Goal: Task Accomplishment & Management: Manage account settings

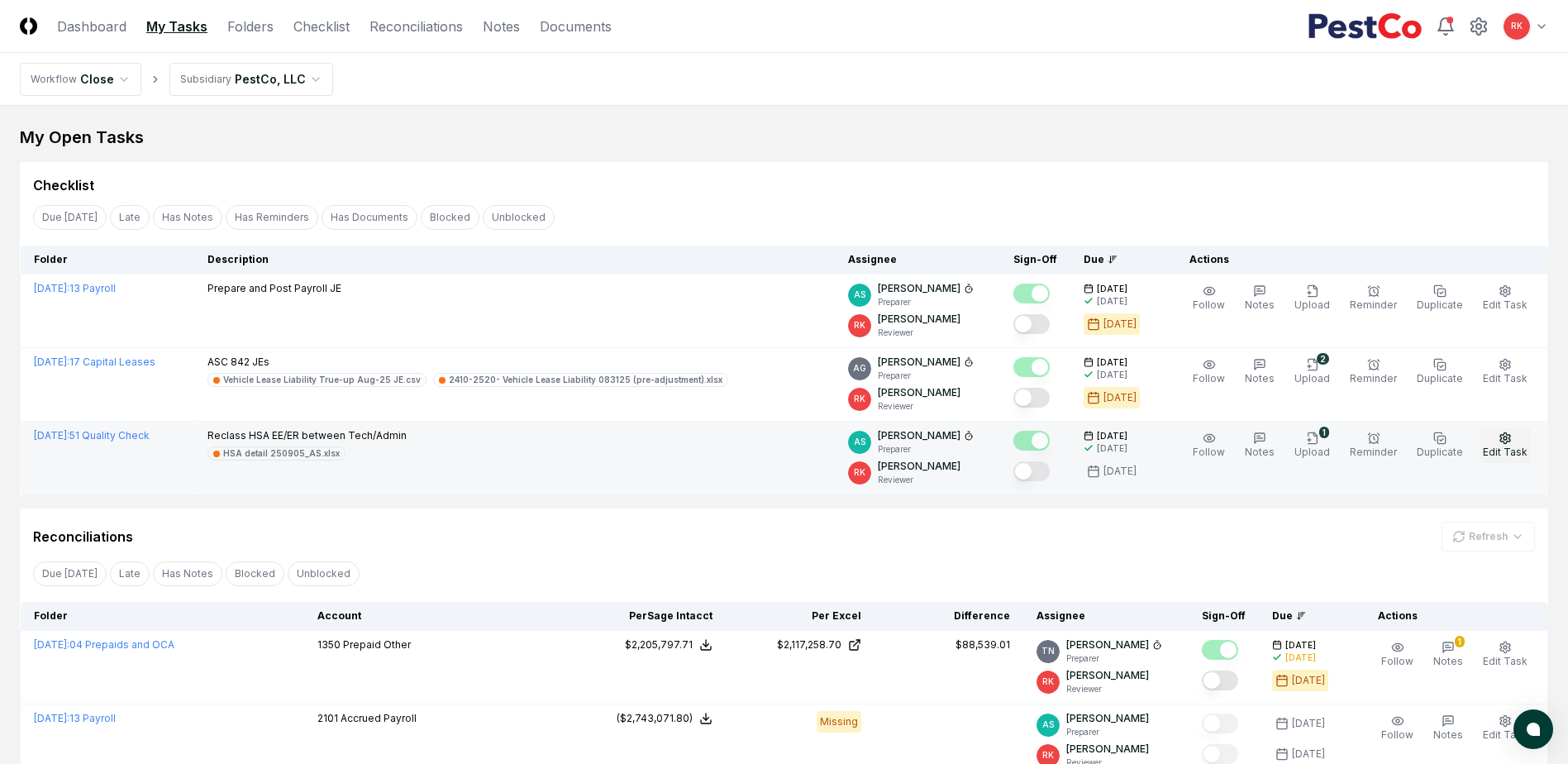
click at [1505, 447] on span "Edit Task" at bounding box center [1504, 452] width 45 height 12
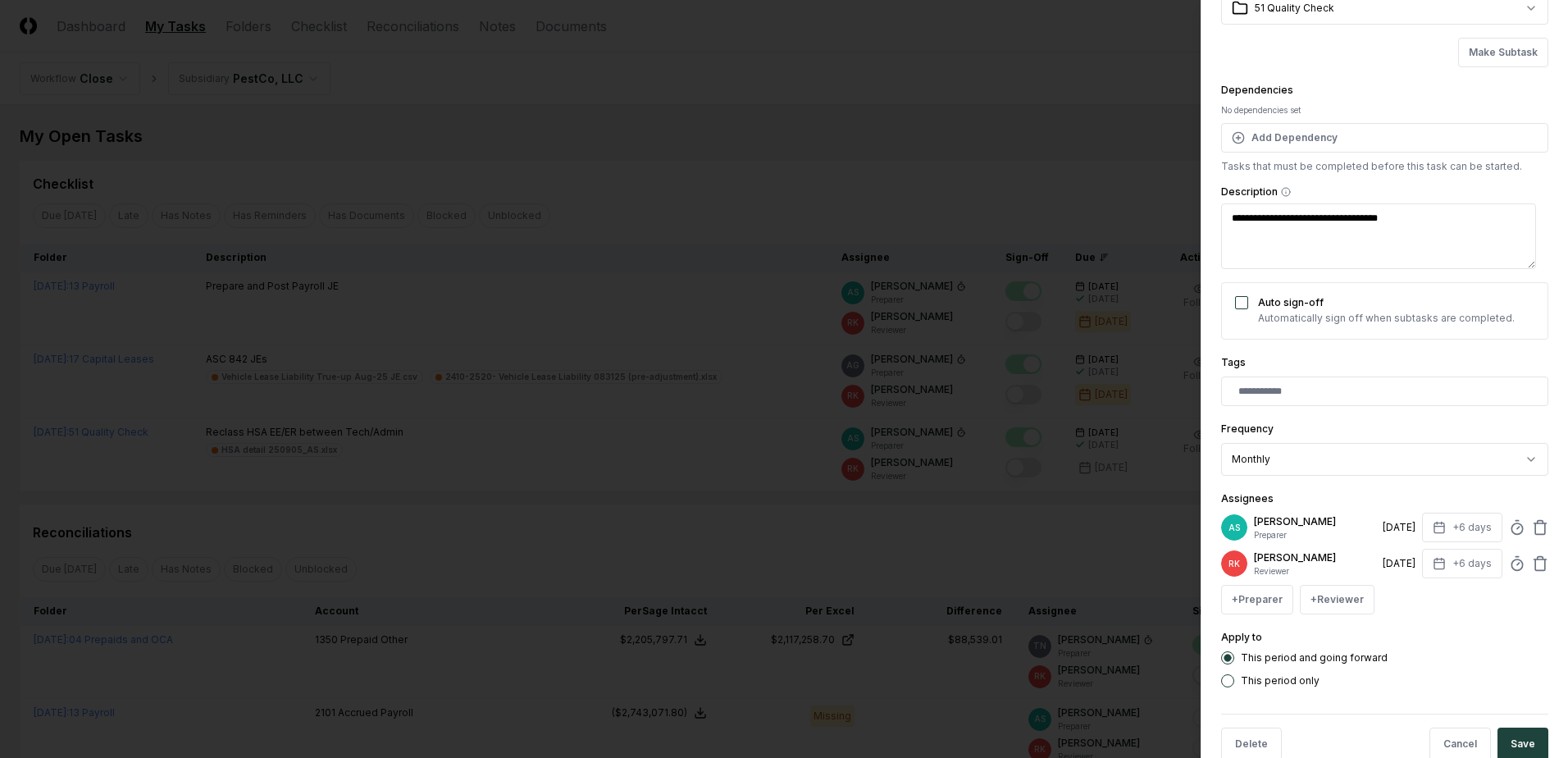
scroll to position [133, 0]
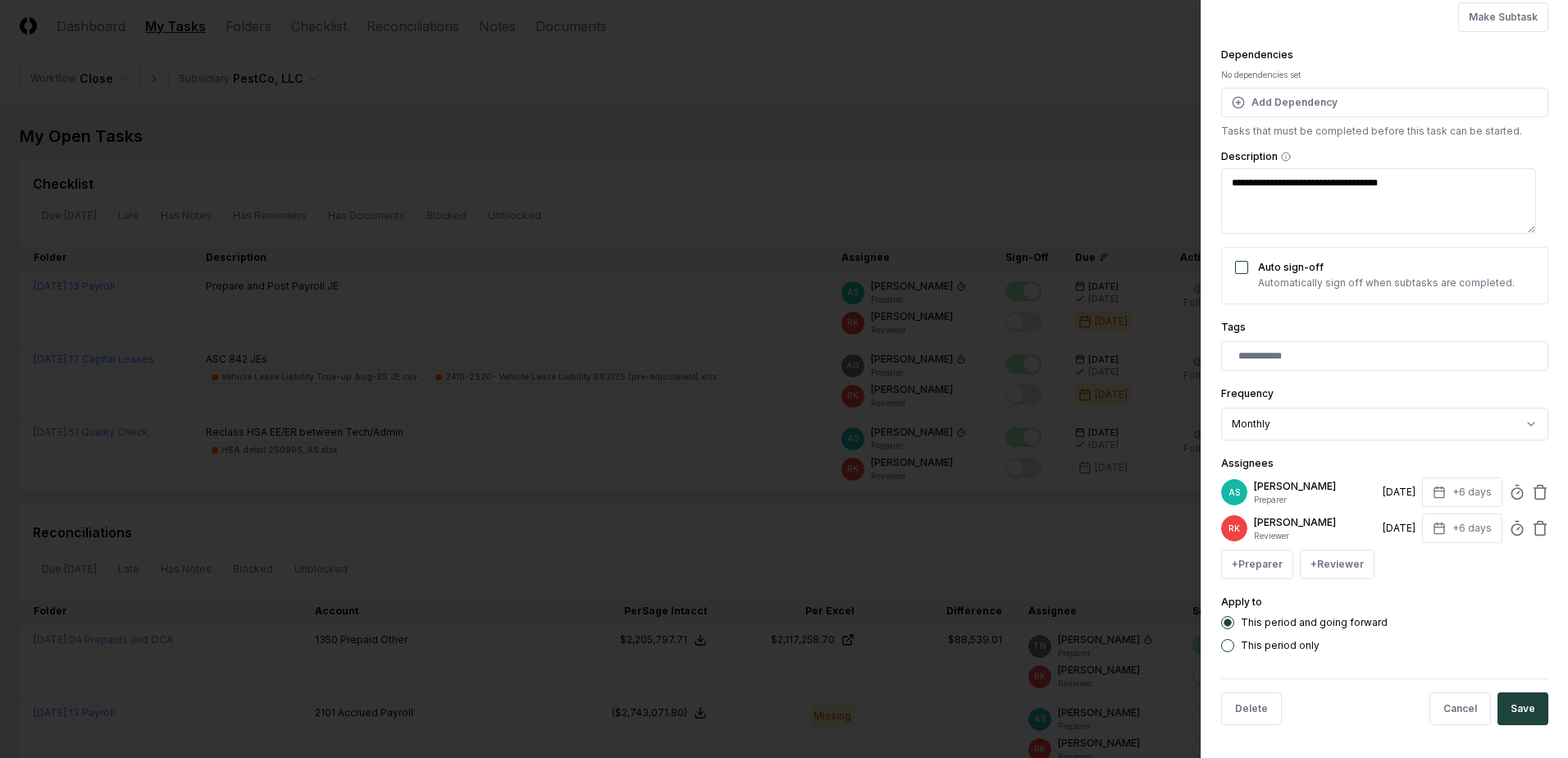
click at [1046, 589] on div at bounding box center [784, 379] width 1568 height 758
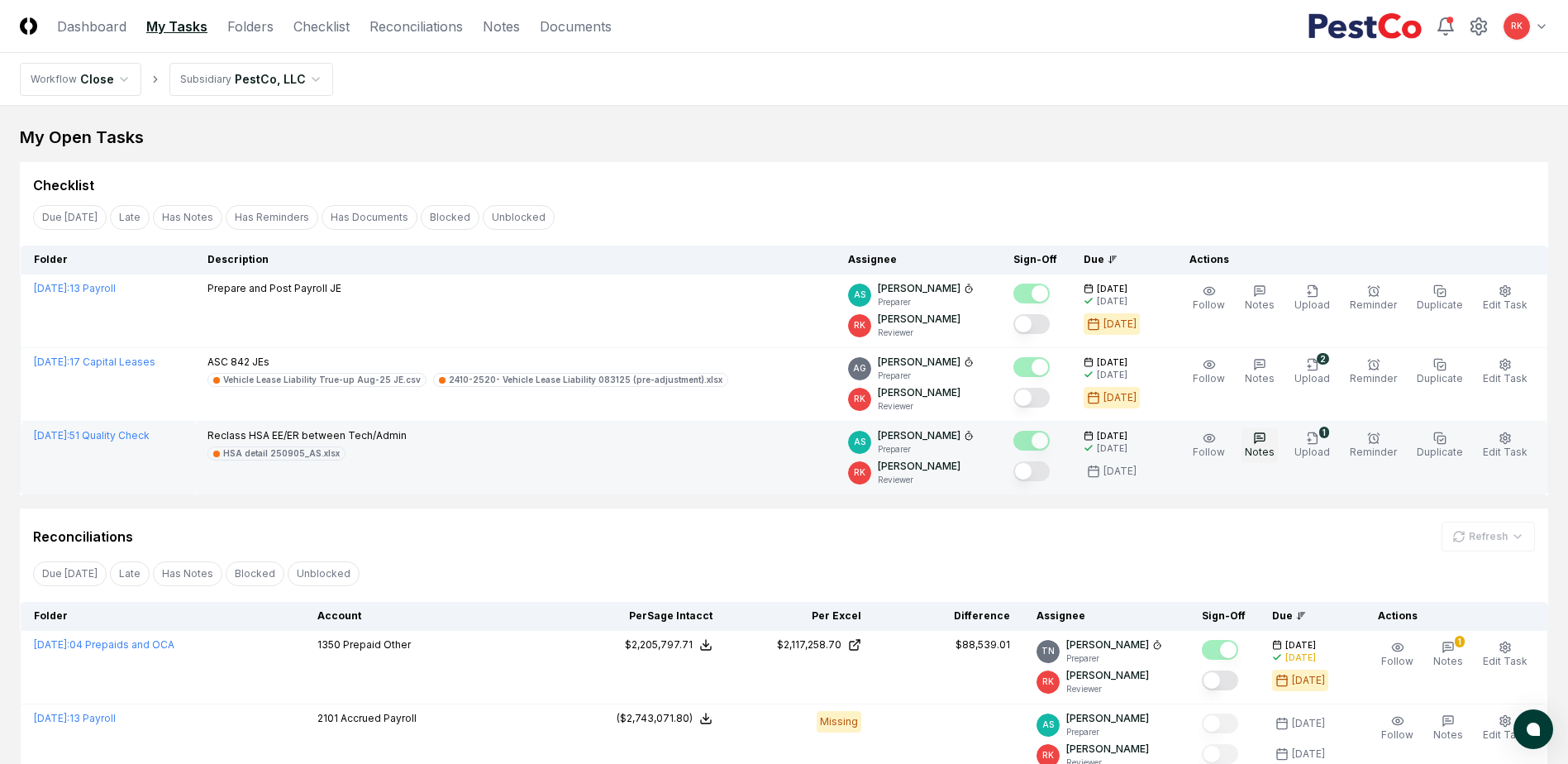
click at [1263, 449] on span "Notes" at bounding box center [1260, 452] width 30 height 12
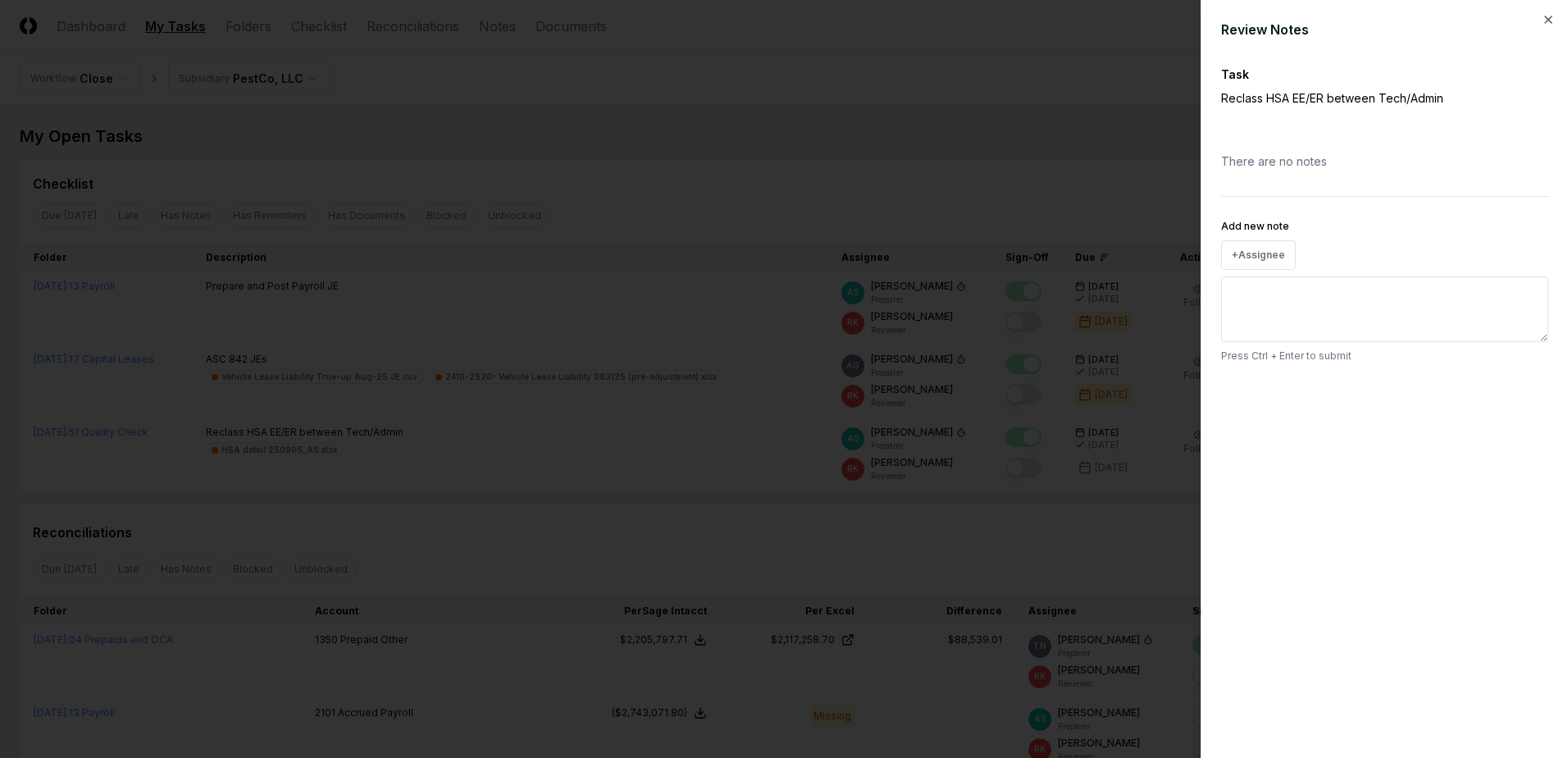
click at [1303, 309] on textarea "Add new note" at bounding box center [1385, 309] width 328 height 65
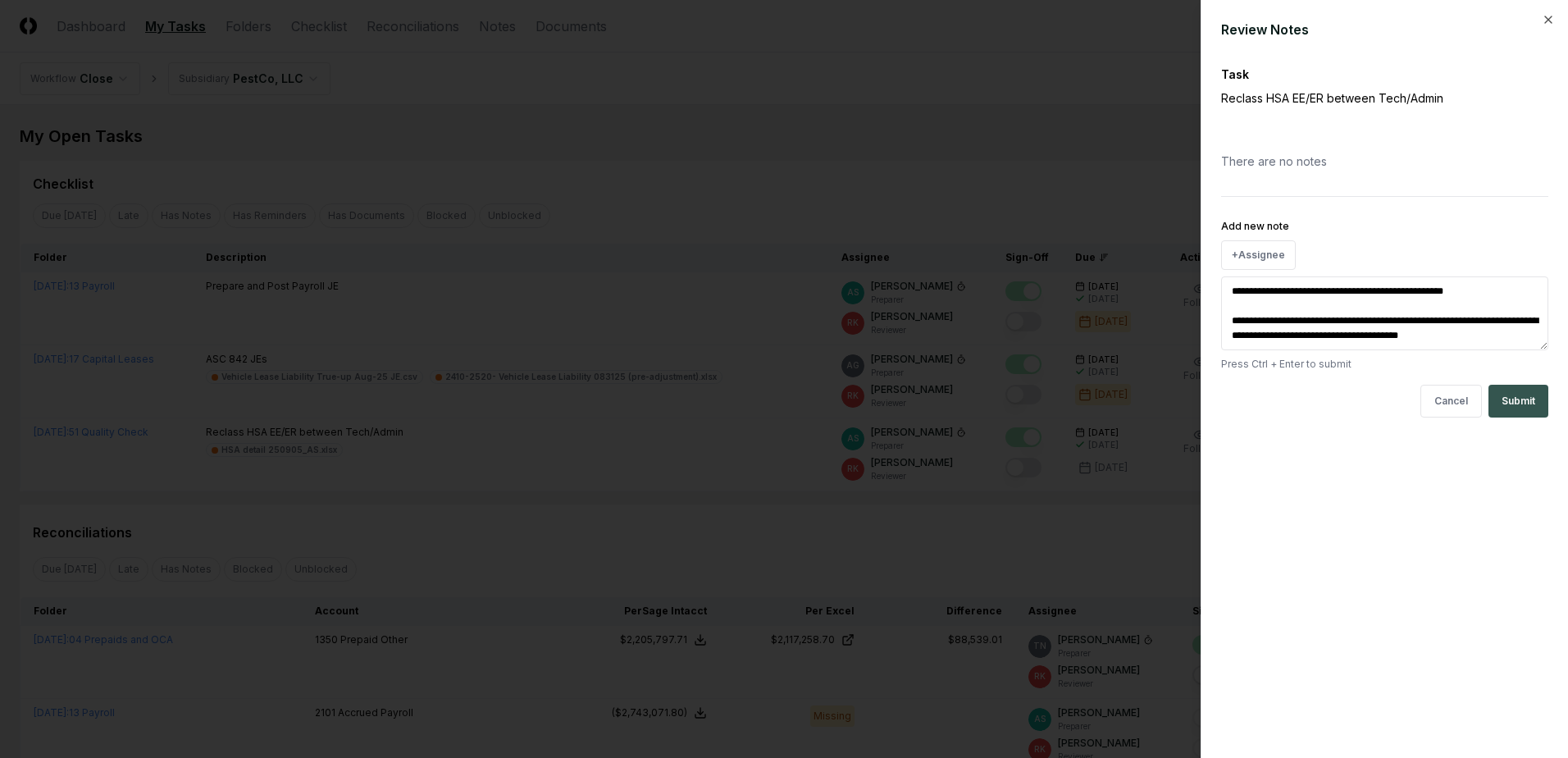
type textarea "**********"
click at [1531, 405] on button "Submit" at bounding box center [1519, 401] width 59 height 33
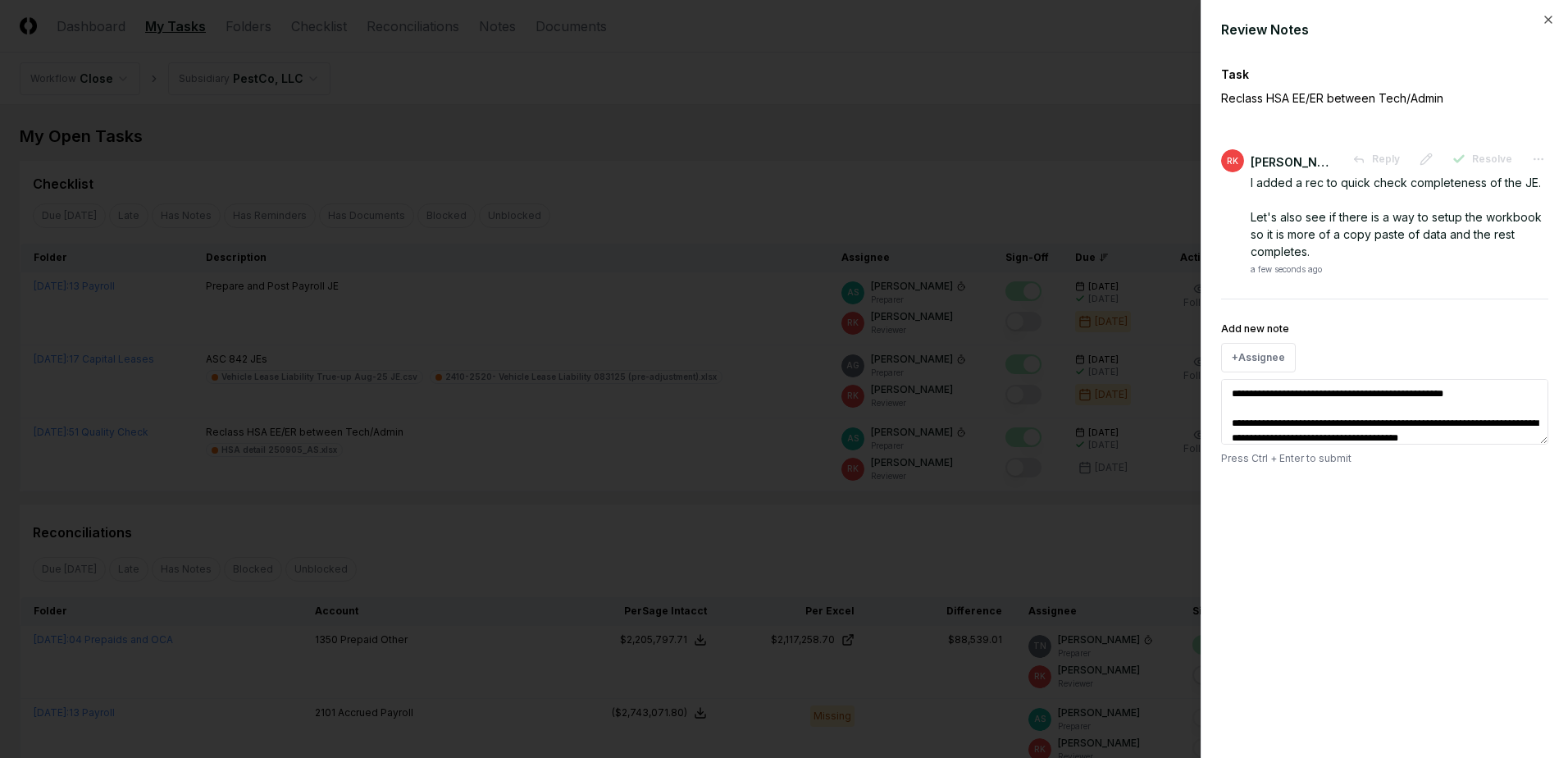
click at [1098, 562] on div at bounding box center [784, 379] width 1568 height 758
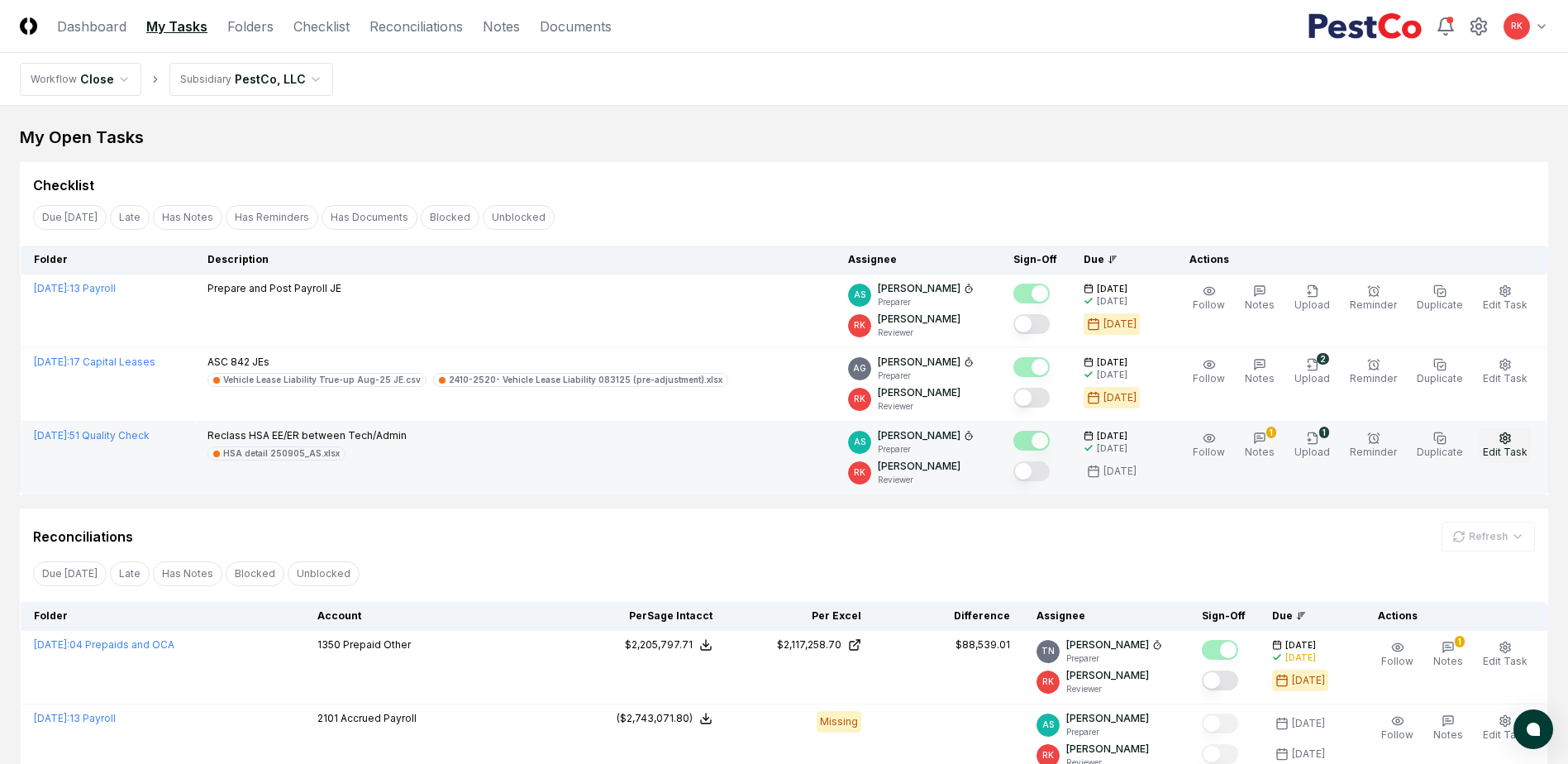
click at [1513, 446] on span "Edit Task" at bounding box center [1504, 452] width 45 height 12
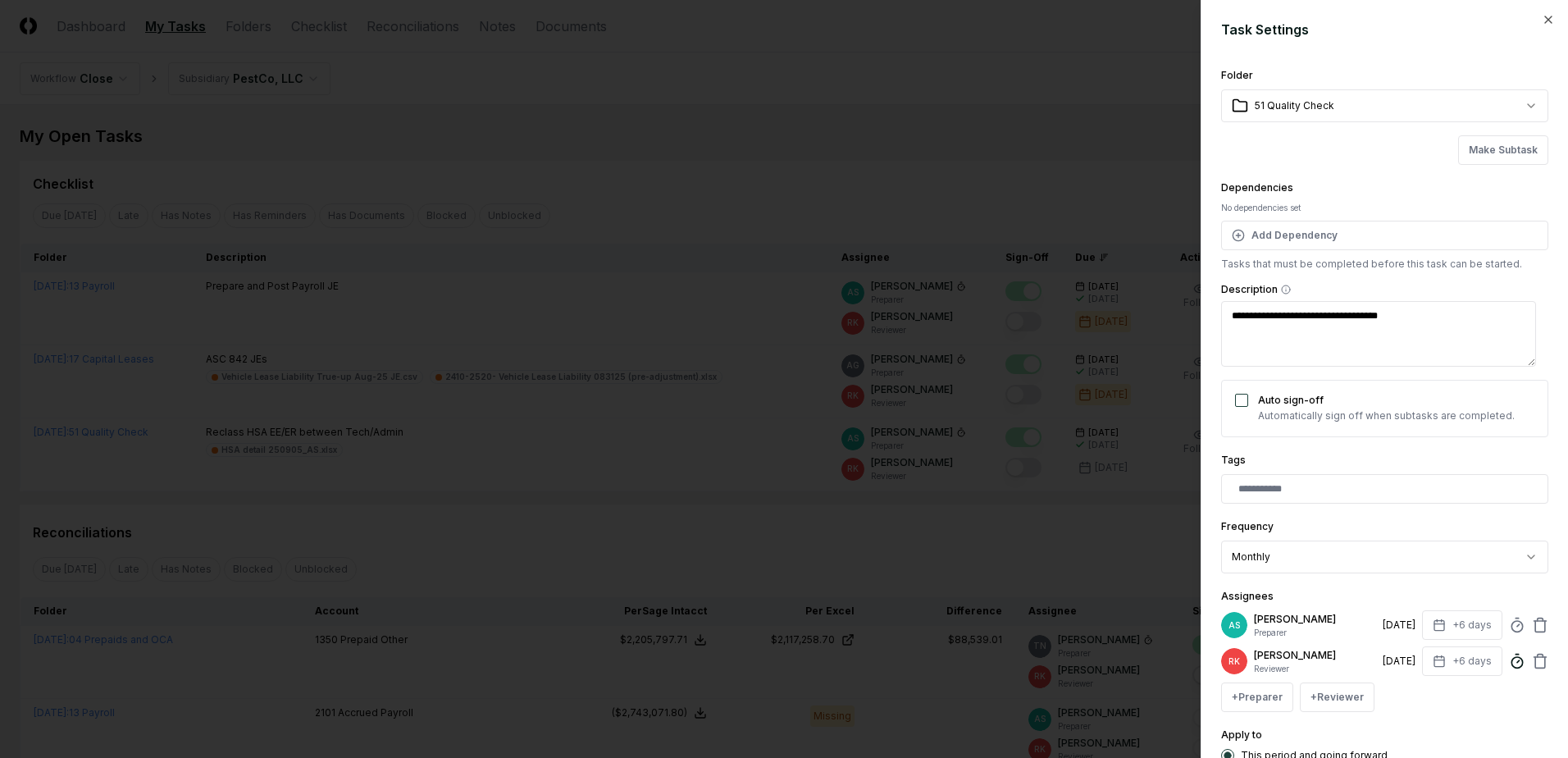
click at [1512, 665] on circle at bounding box center [1517, 662] width 11 height 11
type input "******"
click at [1460, 725] on div "Apply to This period and going forward This period only" at bounding box center [1385, 754] width 328 height 59
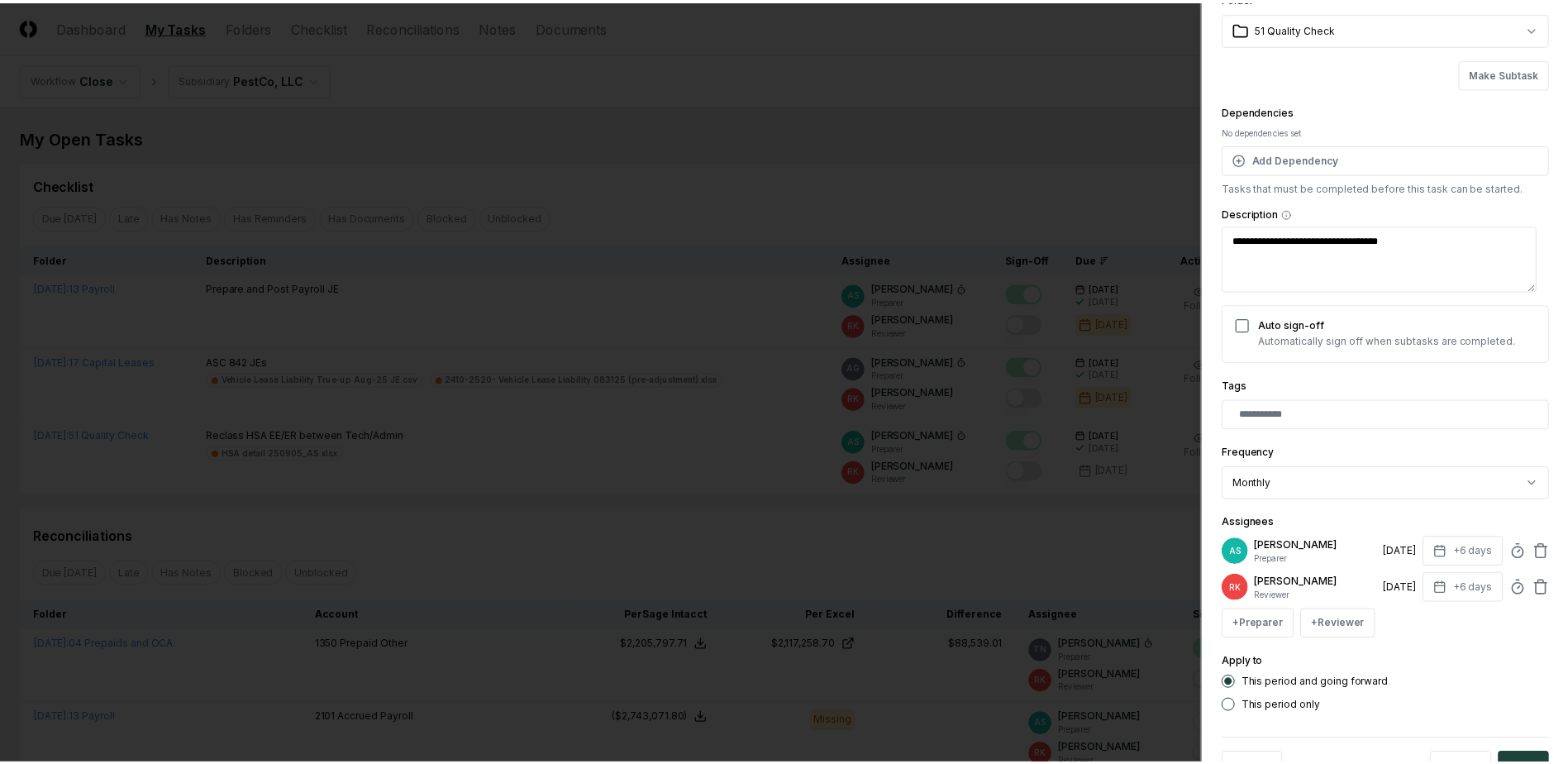
scroll to position [134, 0]
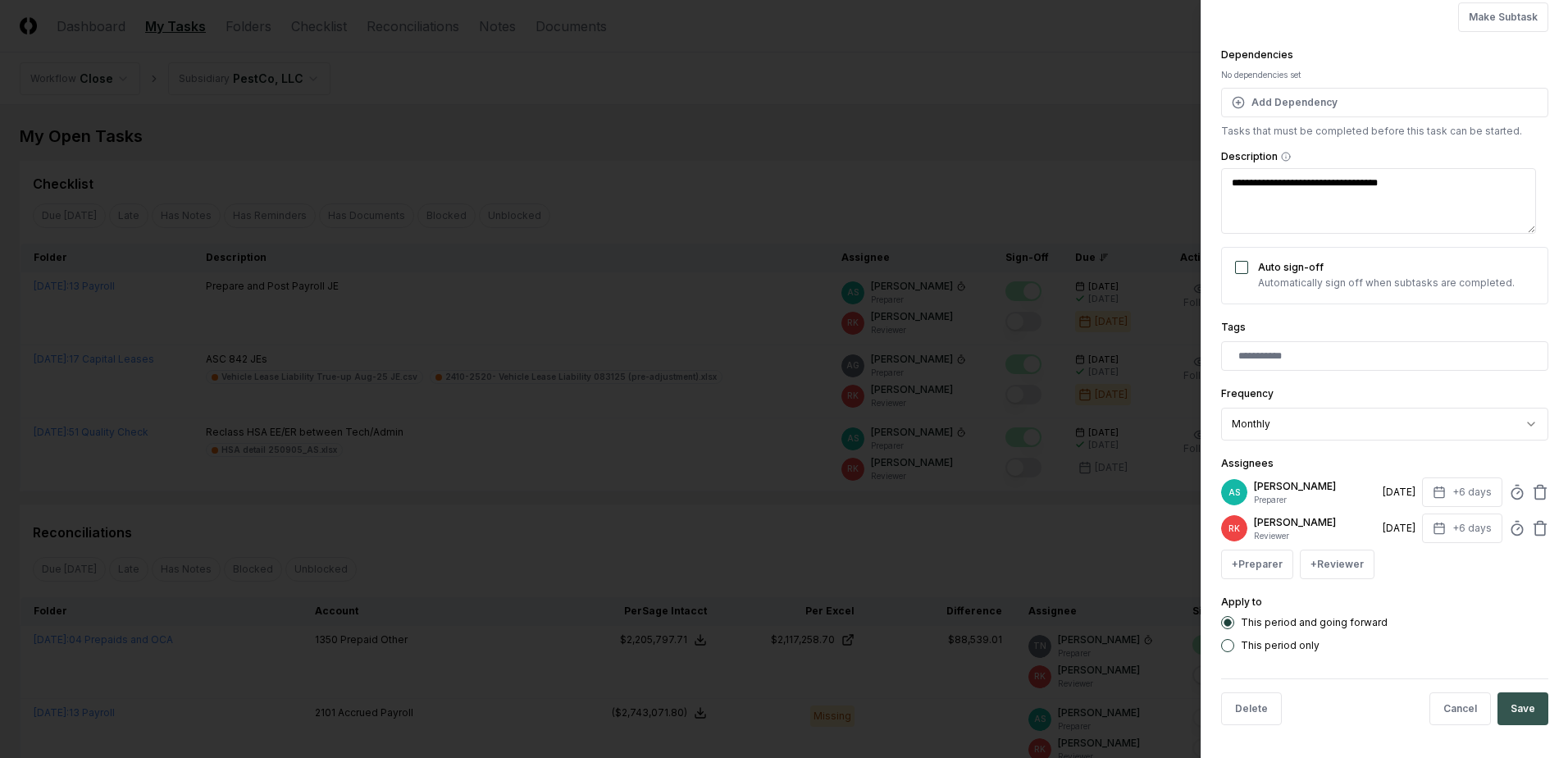
click at [1516, 700] on button "Save" at bounding box center [1522, 708] width 50 height 33
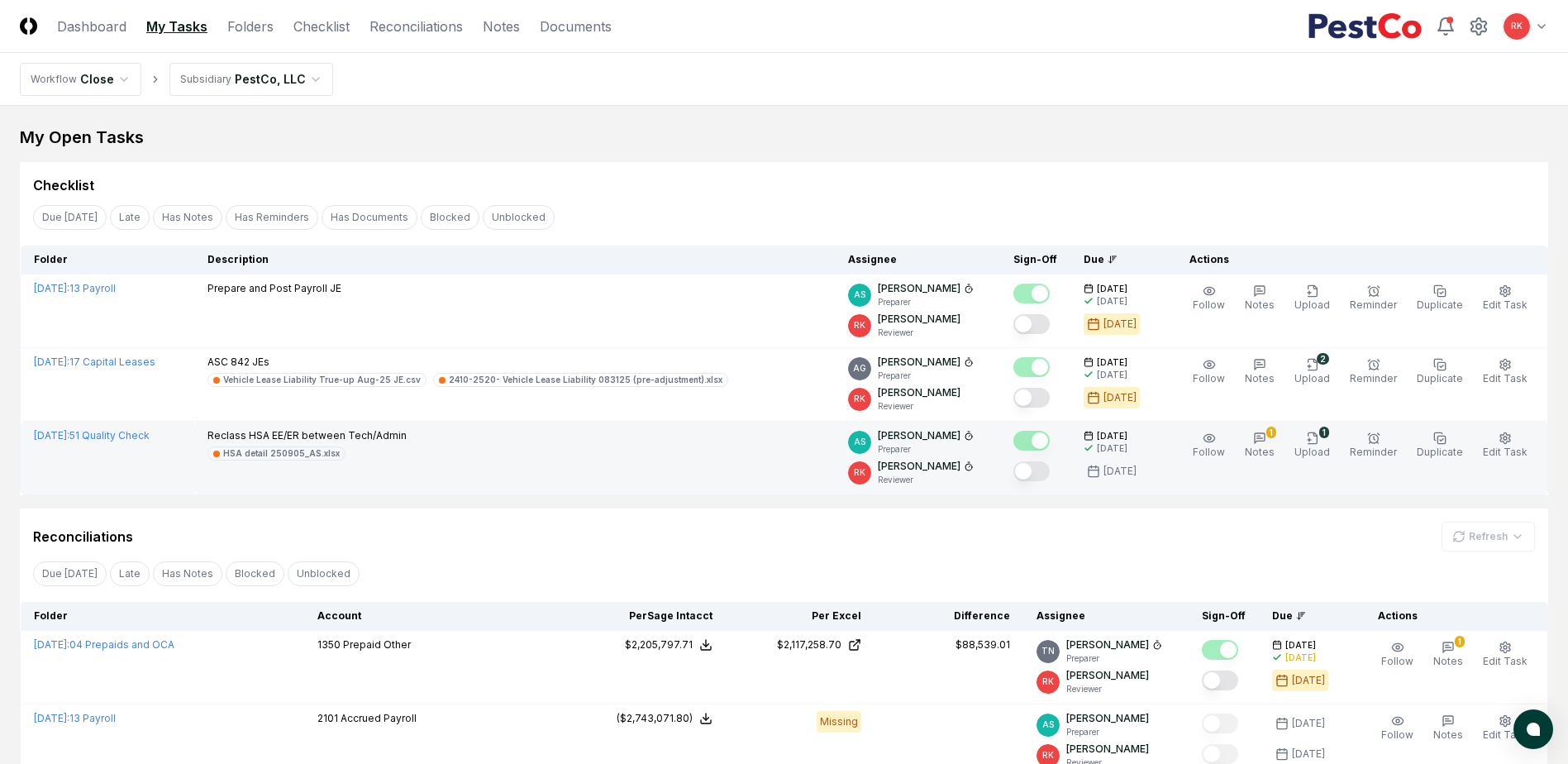
click at [1038, 466] on button "Mark complete" at bounding box center [1031, 471] width 36 height 20
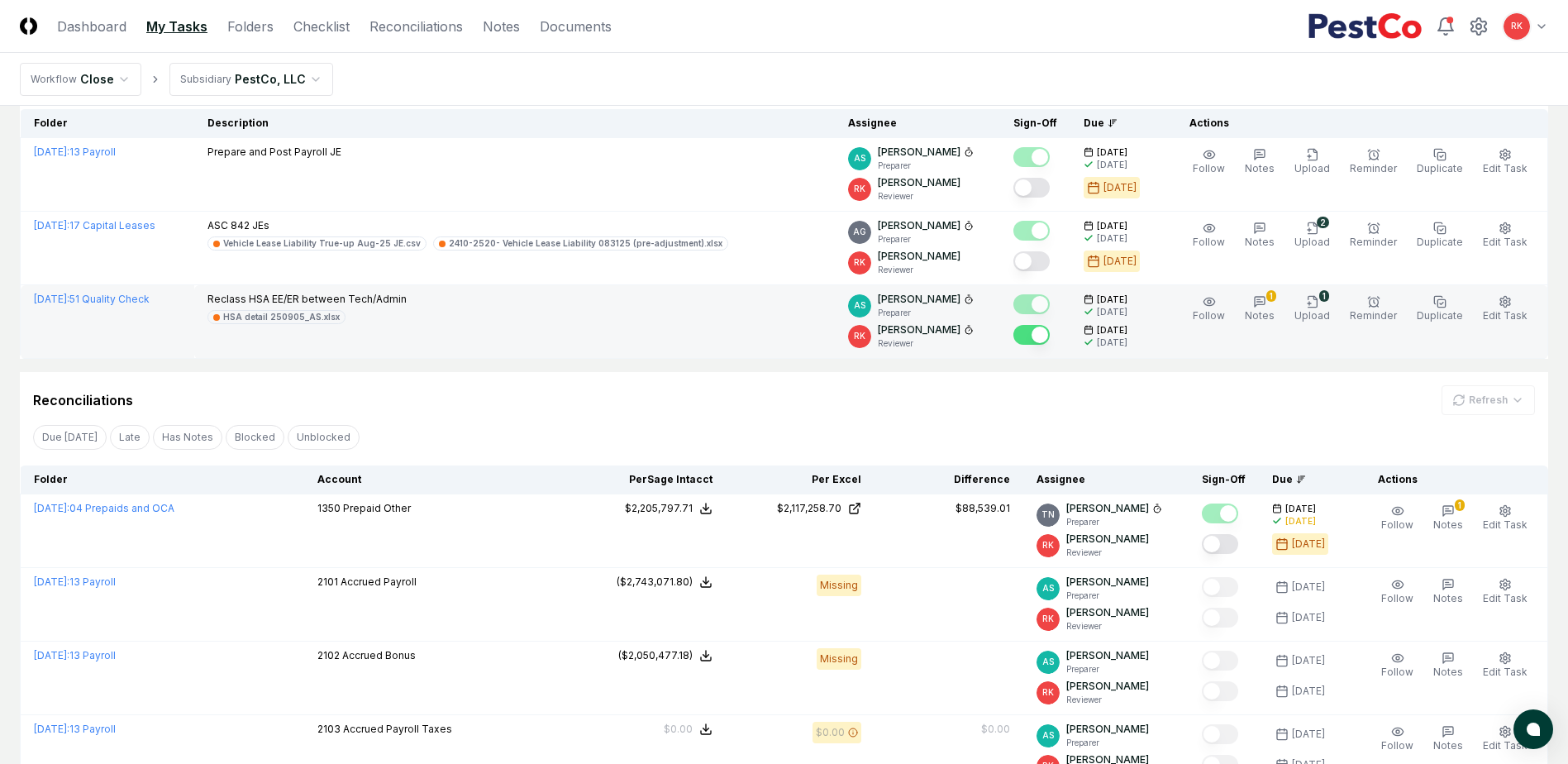
scroll to position [166, 0]
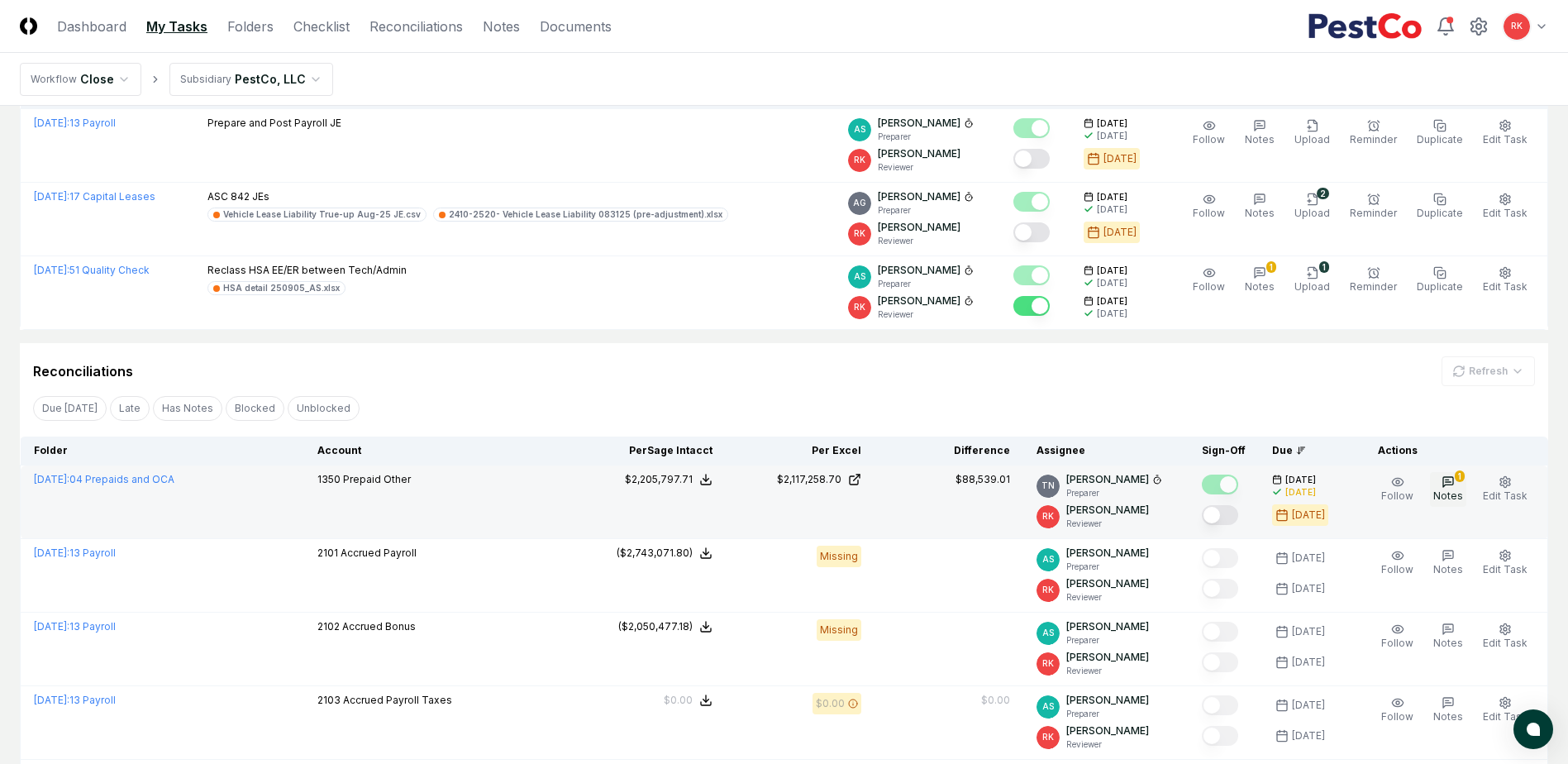
click at [1449, 481] on icon "button" at bounding box center [1447, 481] width 13 height 13
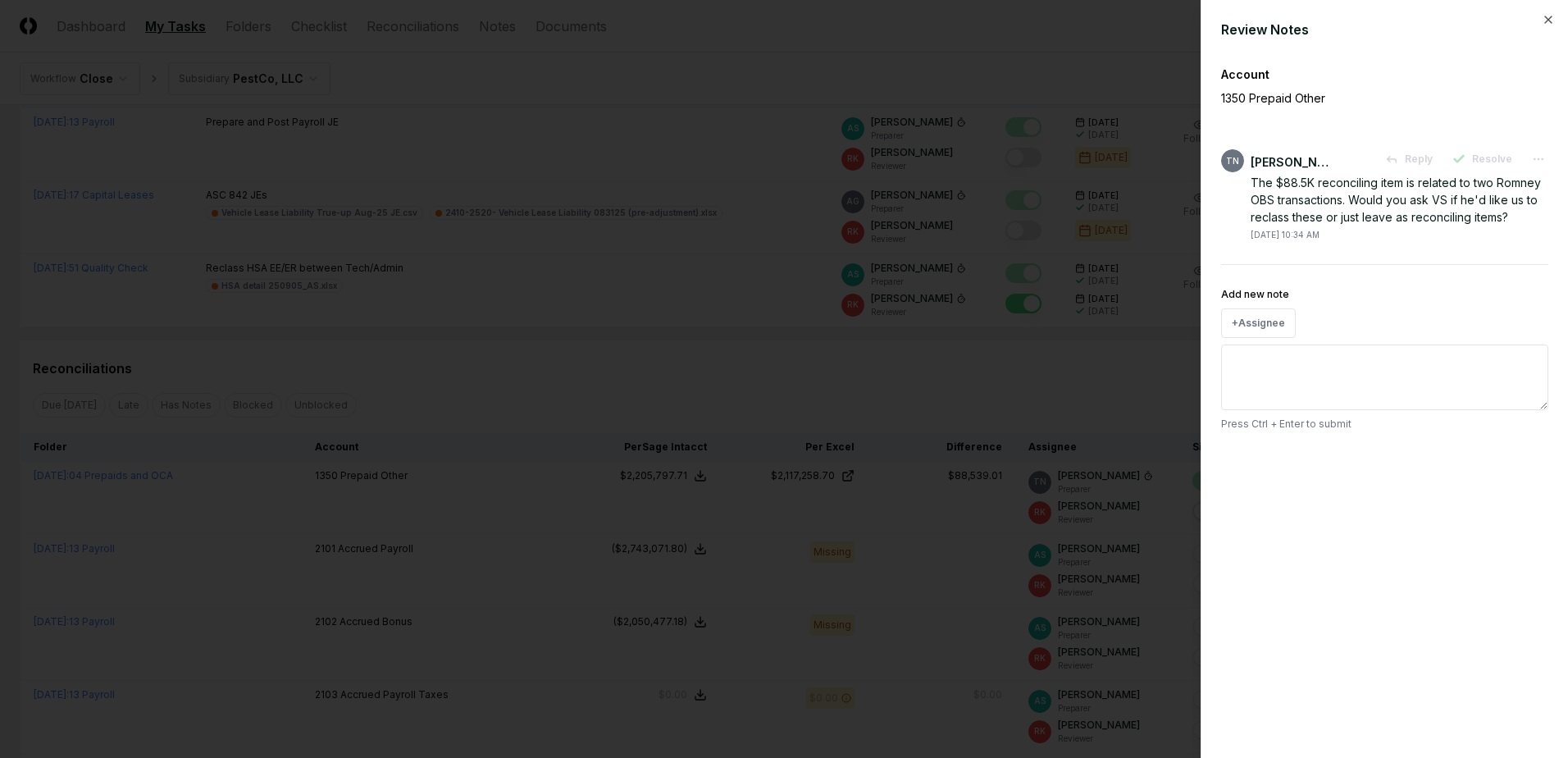
click at [973, 363] on div at bounding box center [784, 379] width 1568 height 758
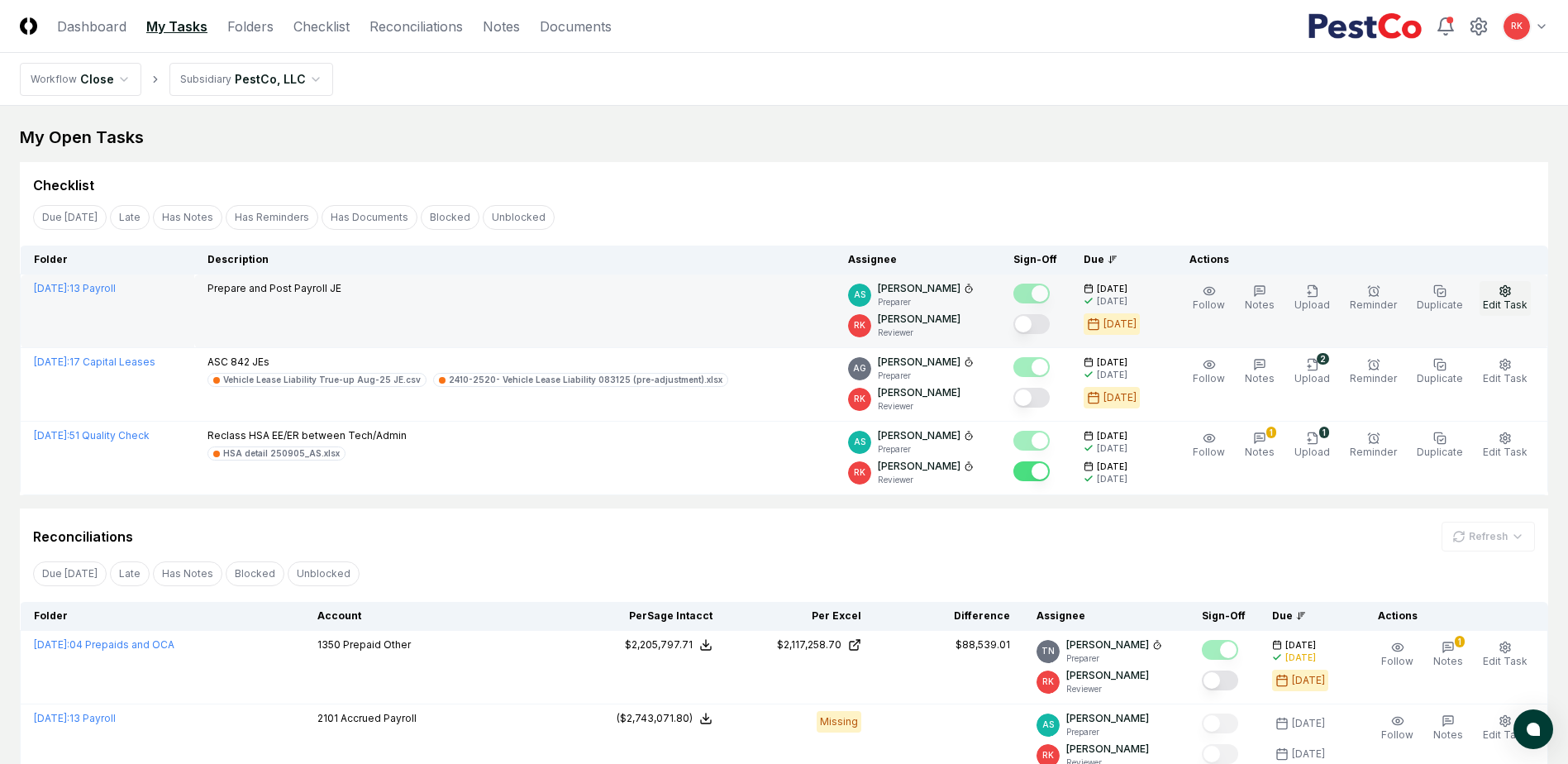
click at [1492, 305] on span "Edit Task" at bounding box center [1504, 304] width 45 height 12
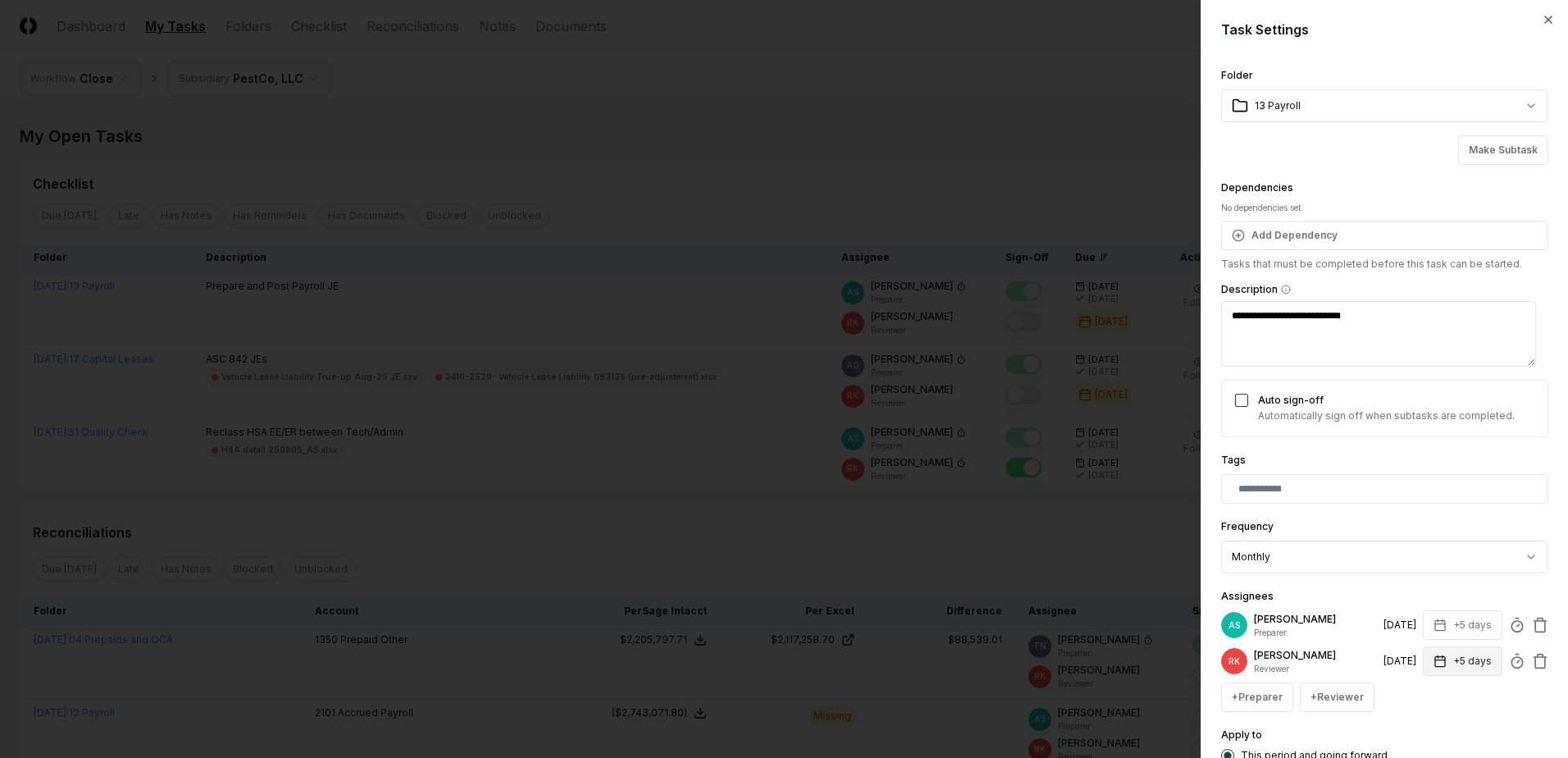
click at [1457, 667] on button "+5 days" at bounding box center [1462, 661] width 79 height 30
type input "*"
click at [1414, 724] on input "*" at bounding box center [1400, 725] width 57 height 30
click at [1502, 189] on div "Dependencies No dependencies set Add Dependency Tasks that must be completed be…" at bounding box center [1385, 225] width 328 height 93
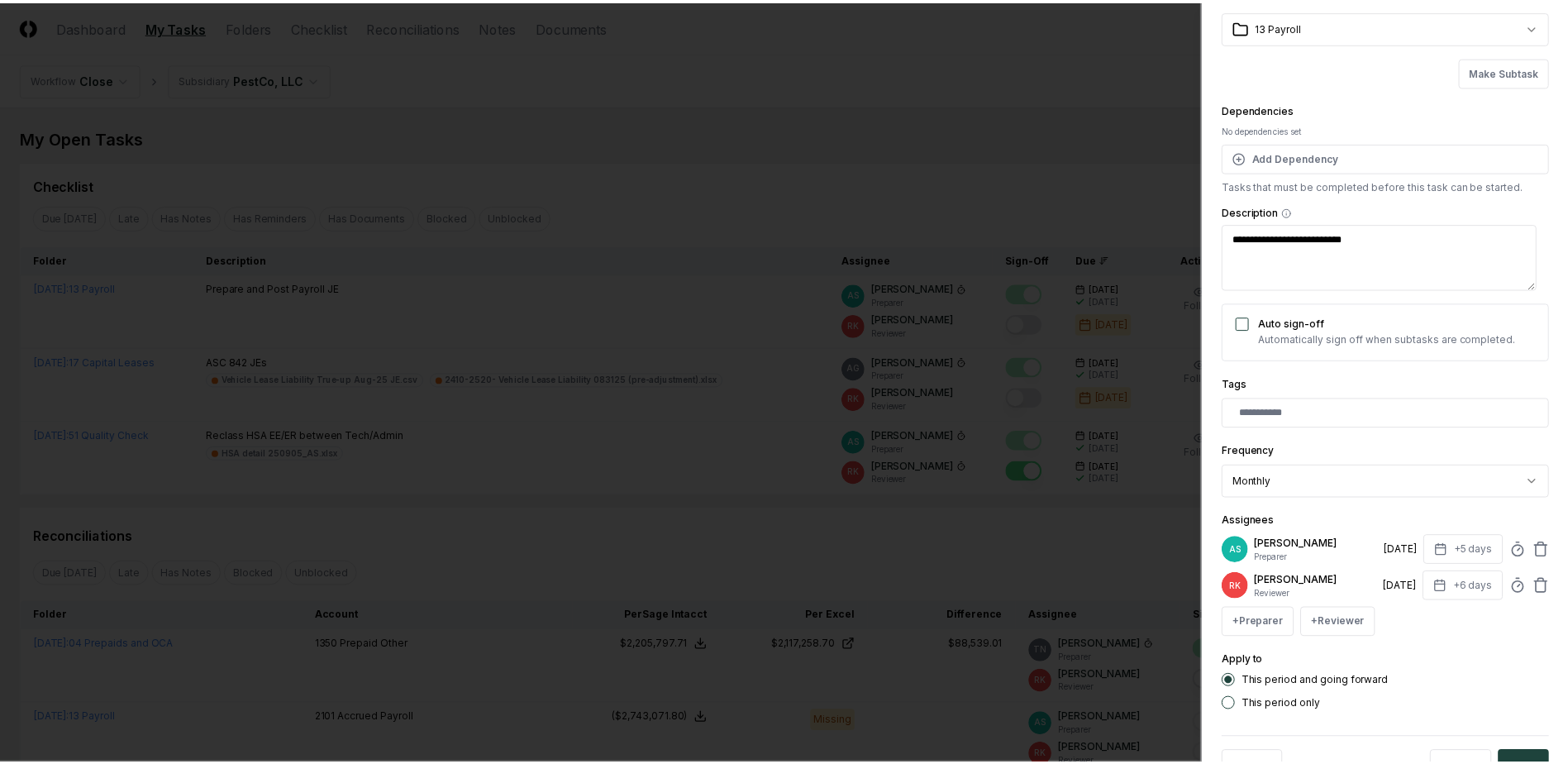
scroll to position [134, 0]
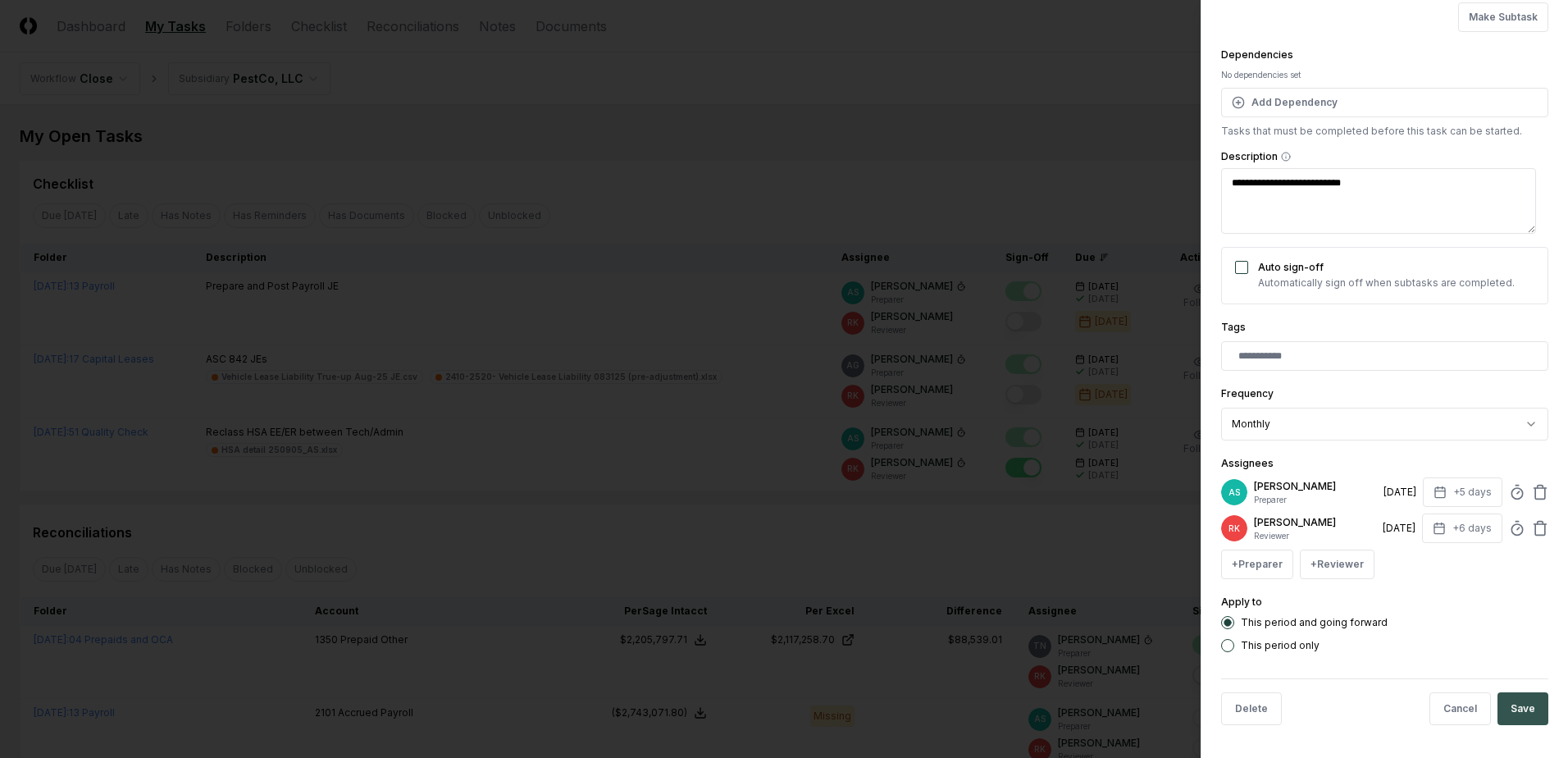
click at [1511, 722] on button "Save" at bounding box center [1522, 708] width 50 height 33
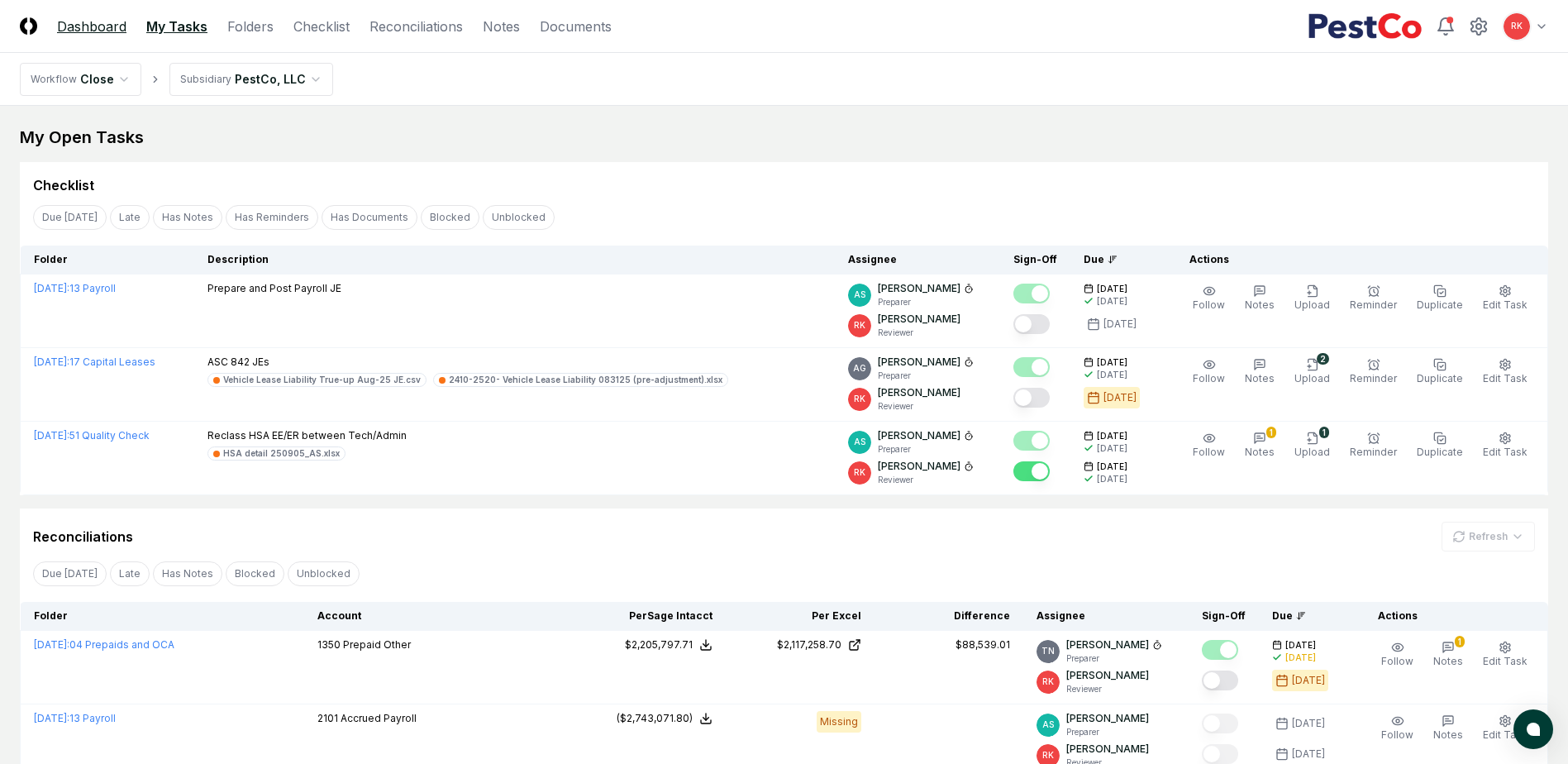
click at [76, 22] on link "Dashboard" at bounding box center [92, 27] width 70 height 20
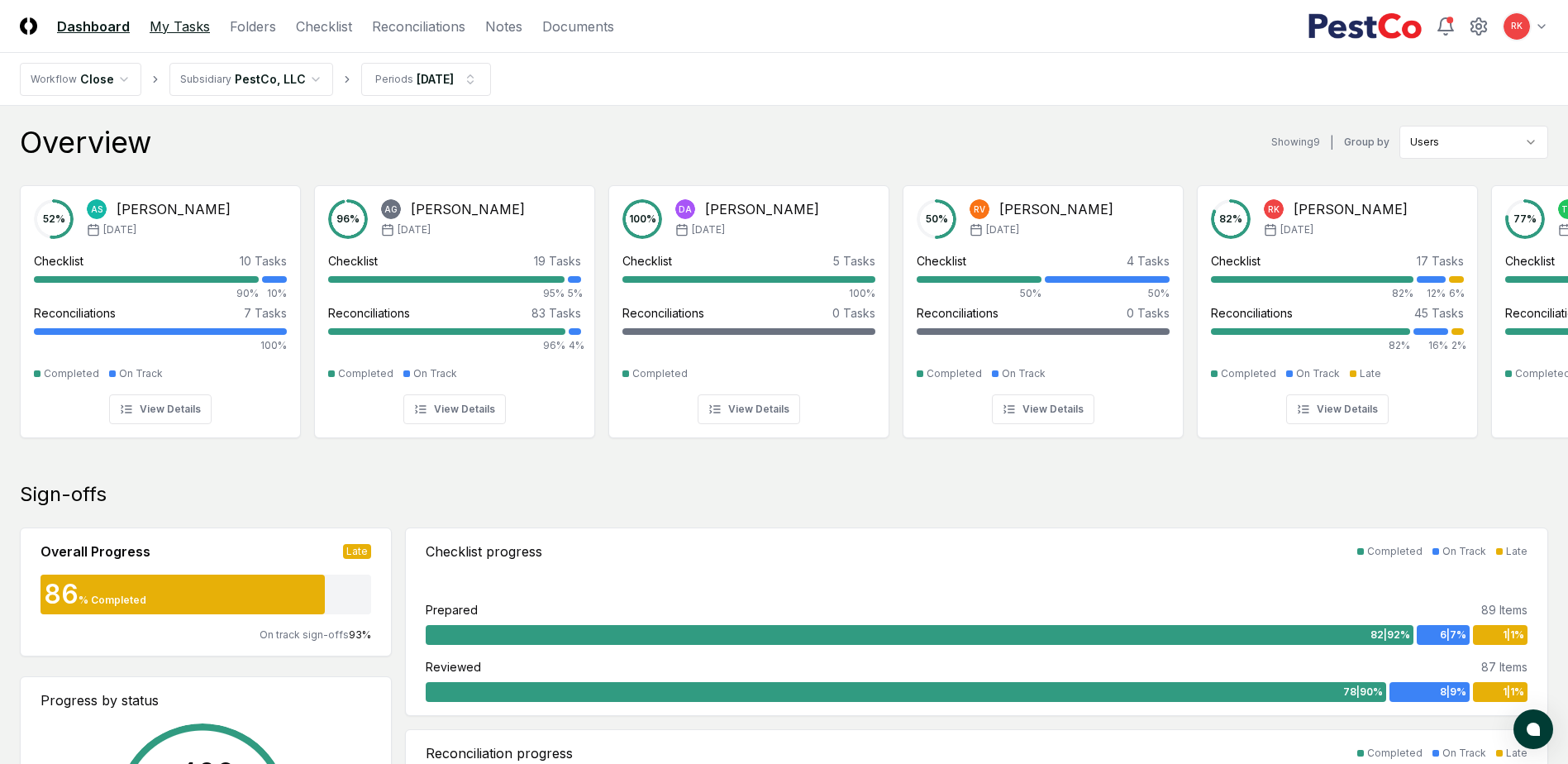
click at [188, 26] on link "My Tasks" at bounding box center [180, 27] width 60 height 20
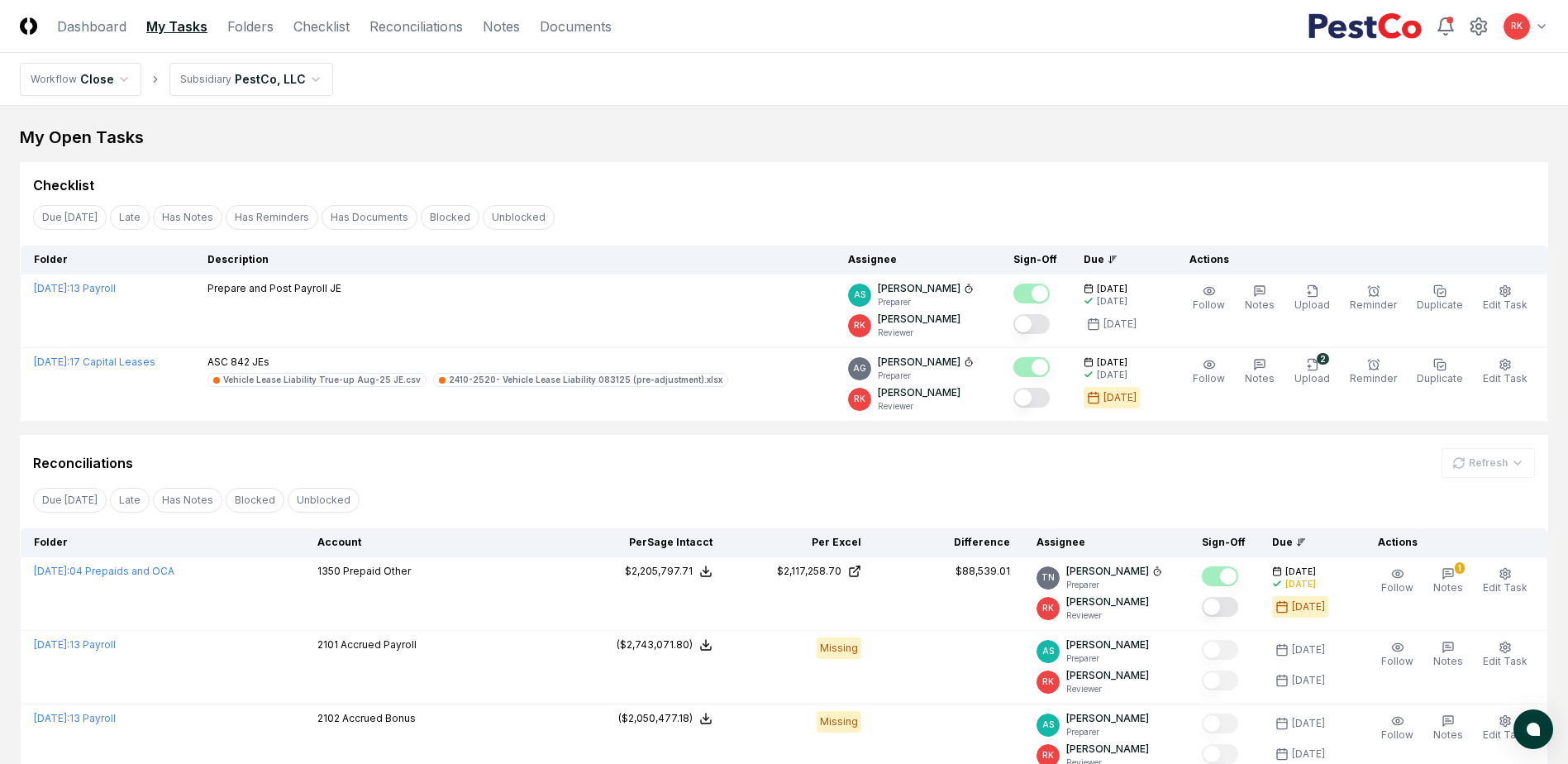
click at [1242, 470] on div "Reconciliations Refresh" at bounding box center [783, 463] width 1501 height 30
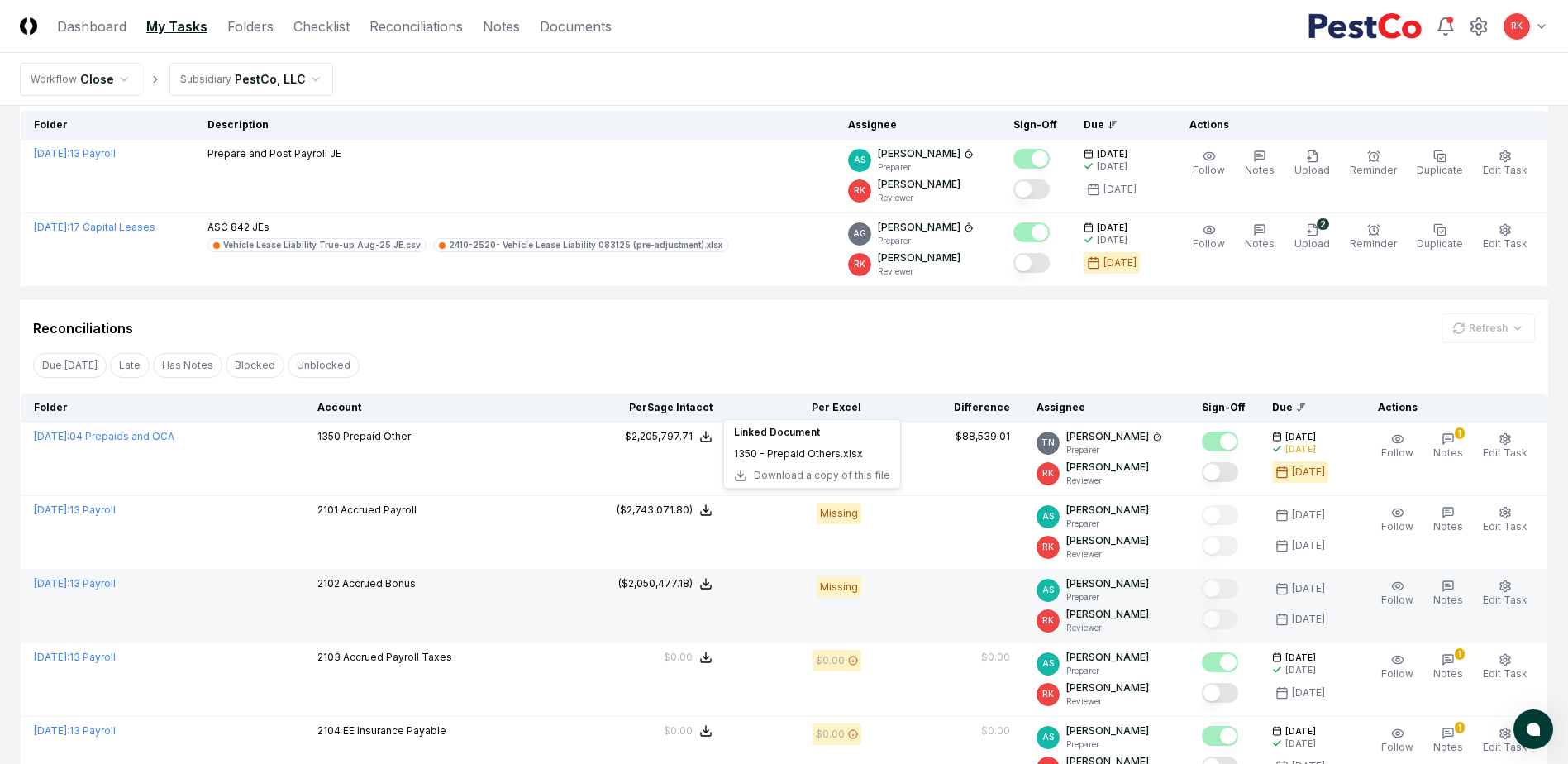
scroll to position [166, 0]
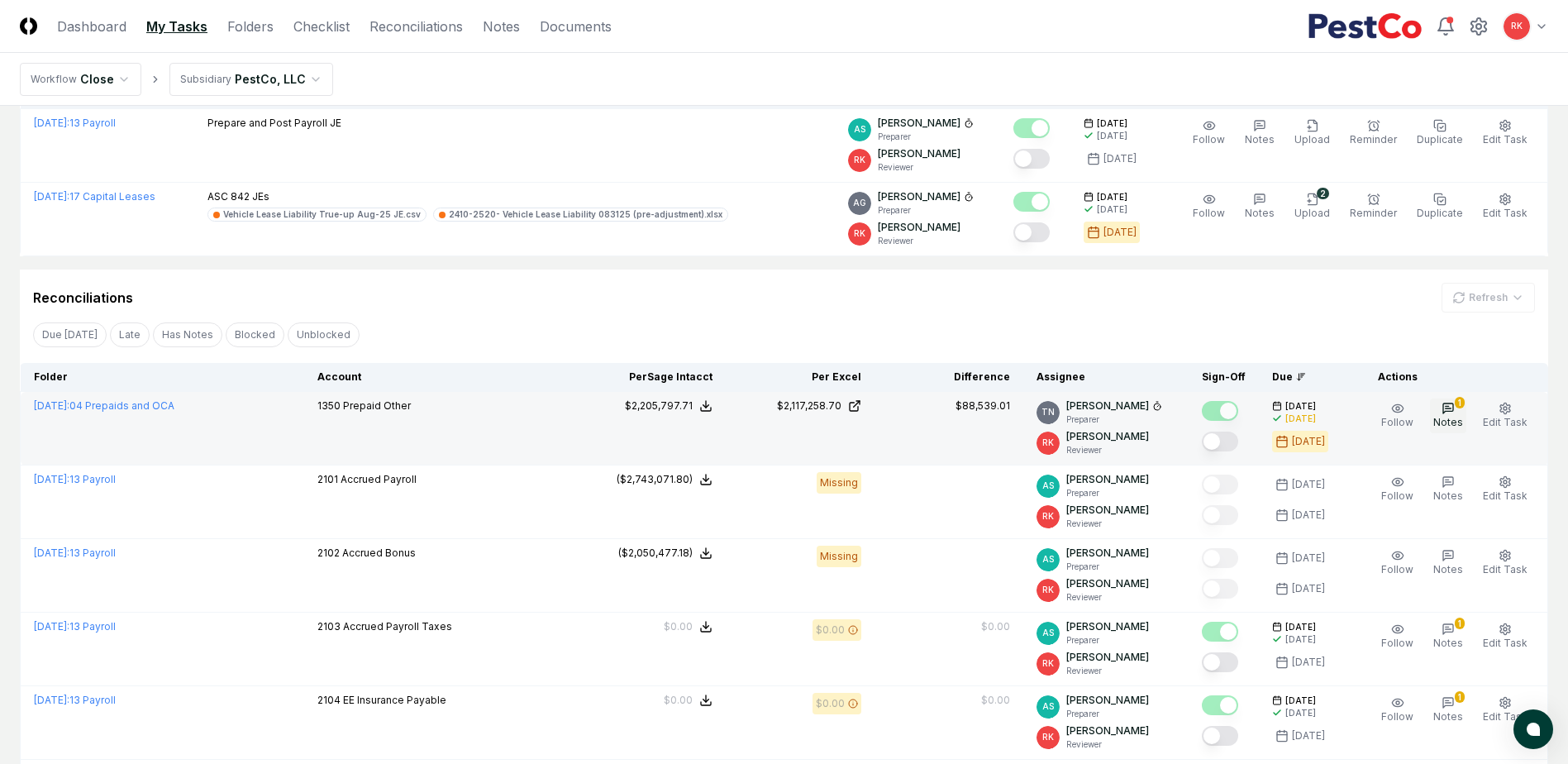
click at [1453, 417] on span "Notes" at bounding box center [1448, 422] width 30 height 12
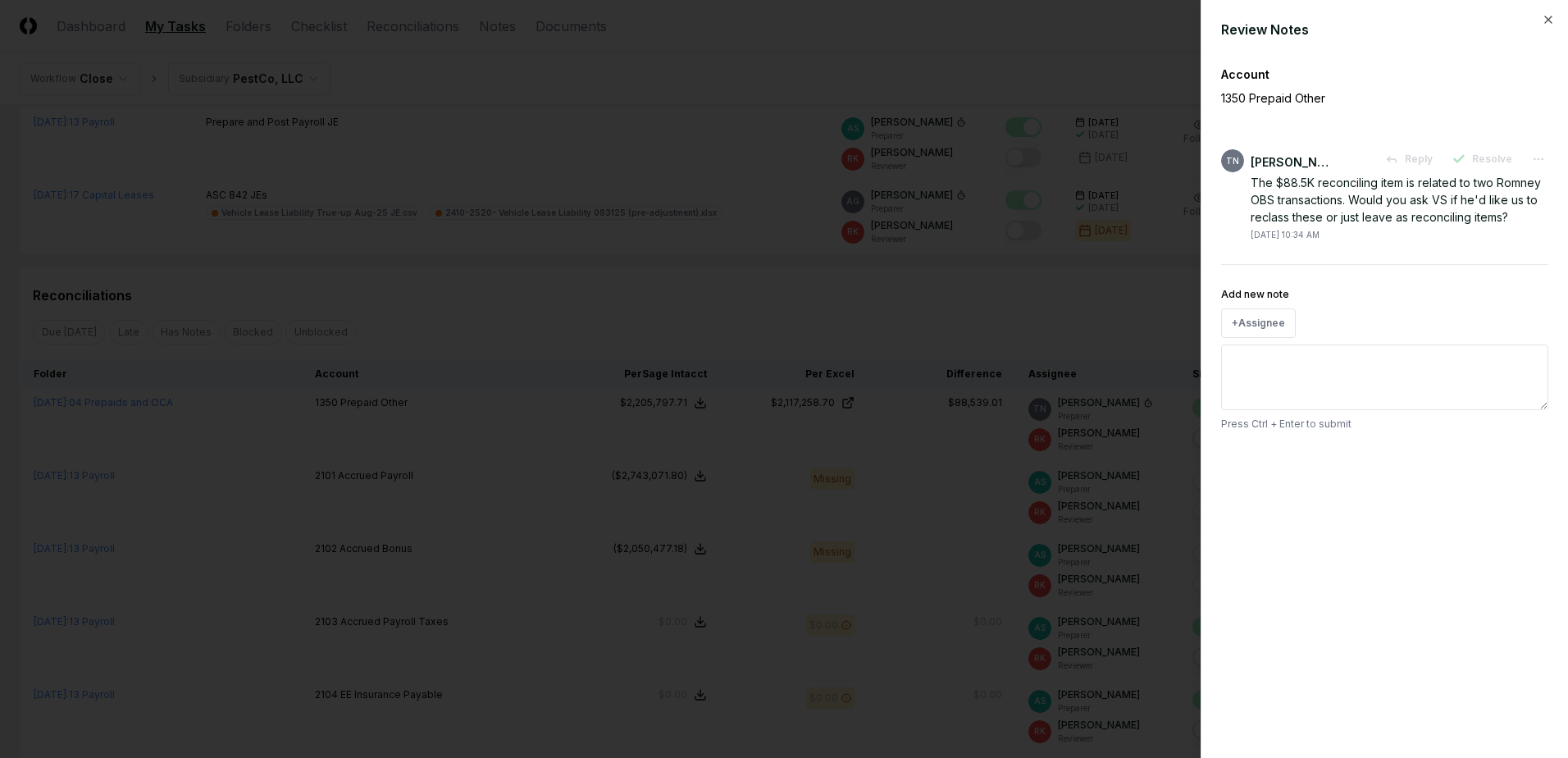
click at [899, 532] on div at bounding box center [784, 379] width 1568 height 758
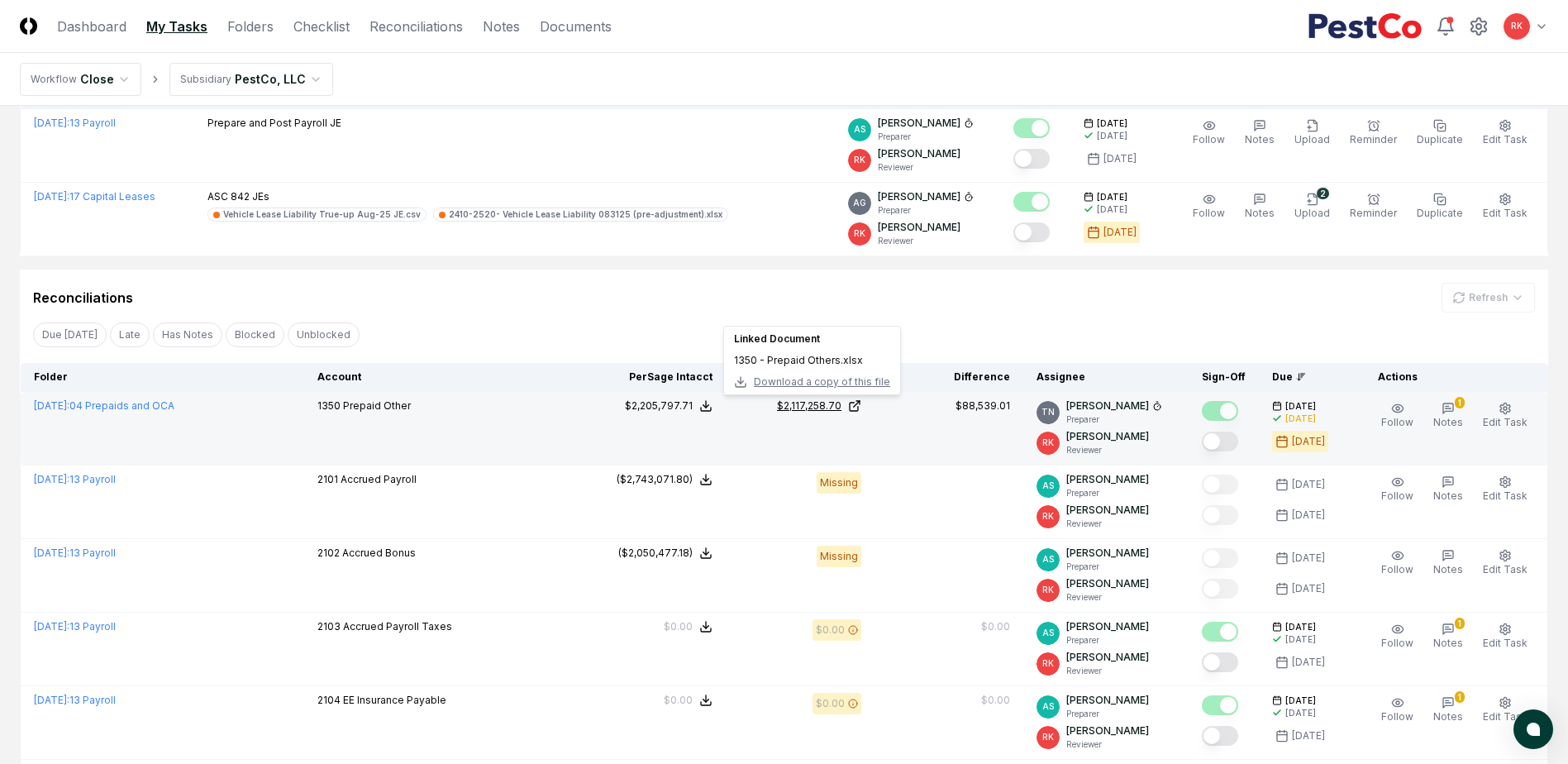
click at [817, 407] on div "$2,117,258.70" at bounding box center [809, 405] width 65 height 15
click at [1463, 411] on button "1 Notes" at bounding box center [1447, 415] width 36 height 35
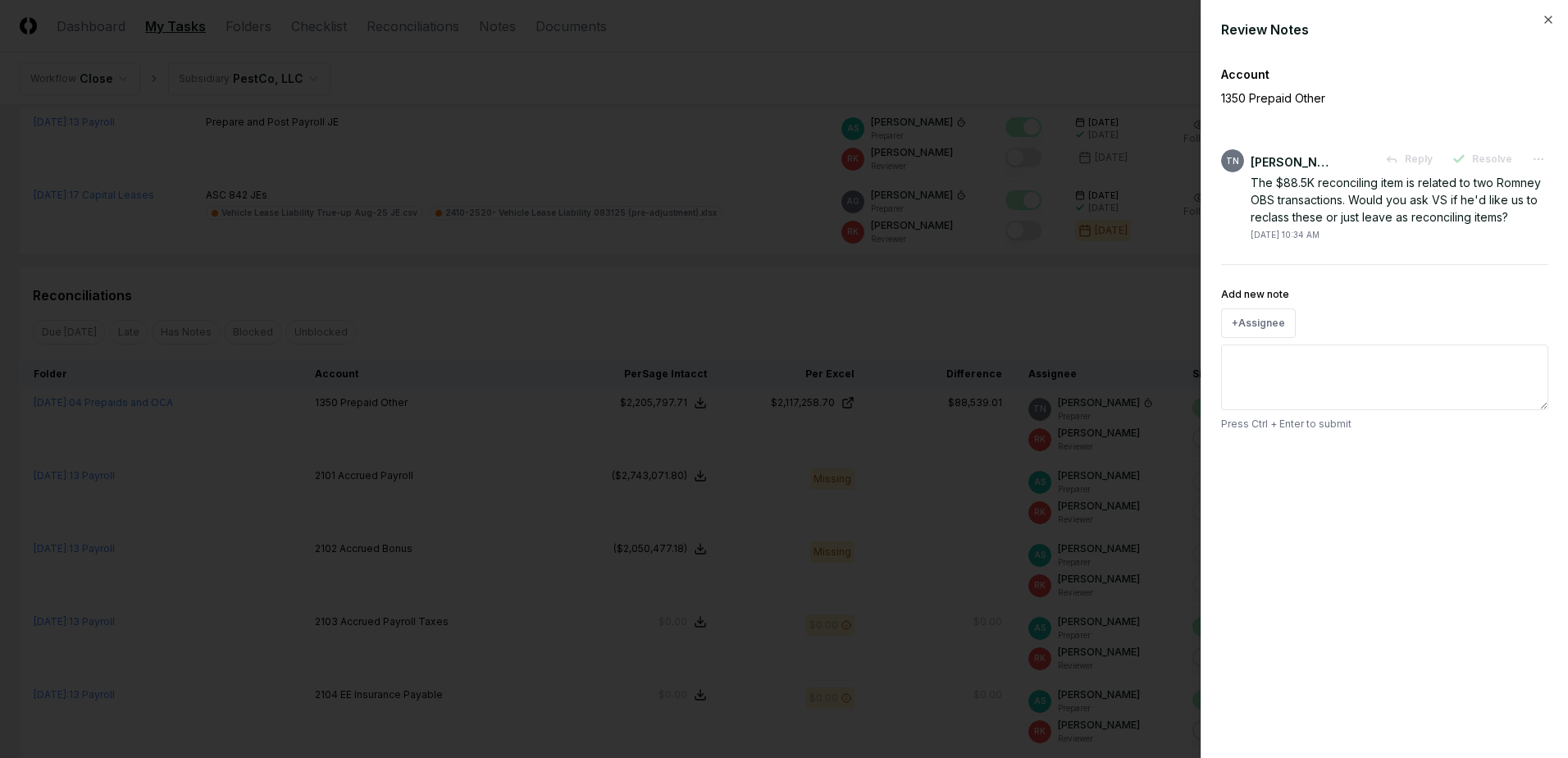
click at [1076, 303] on div at bounding box center [784, 379] width 1568 height 758
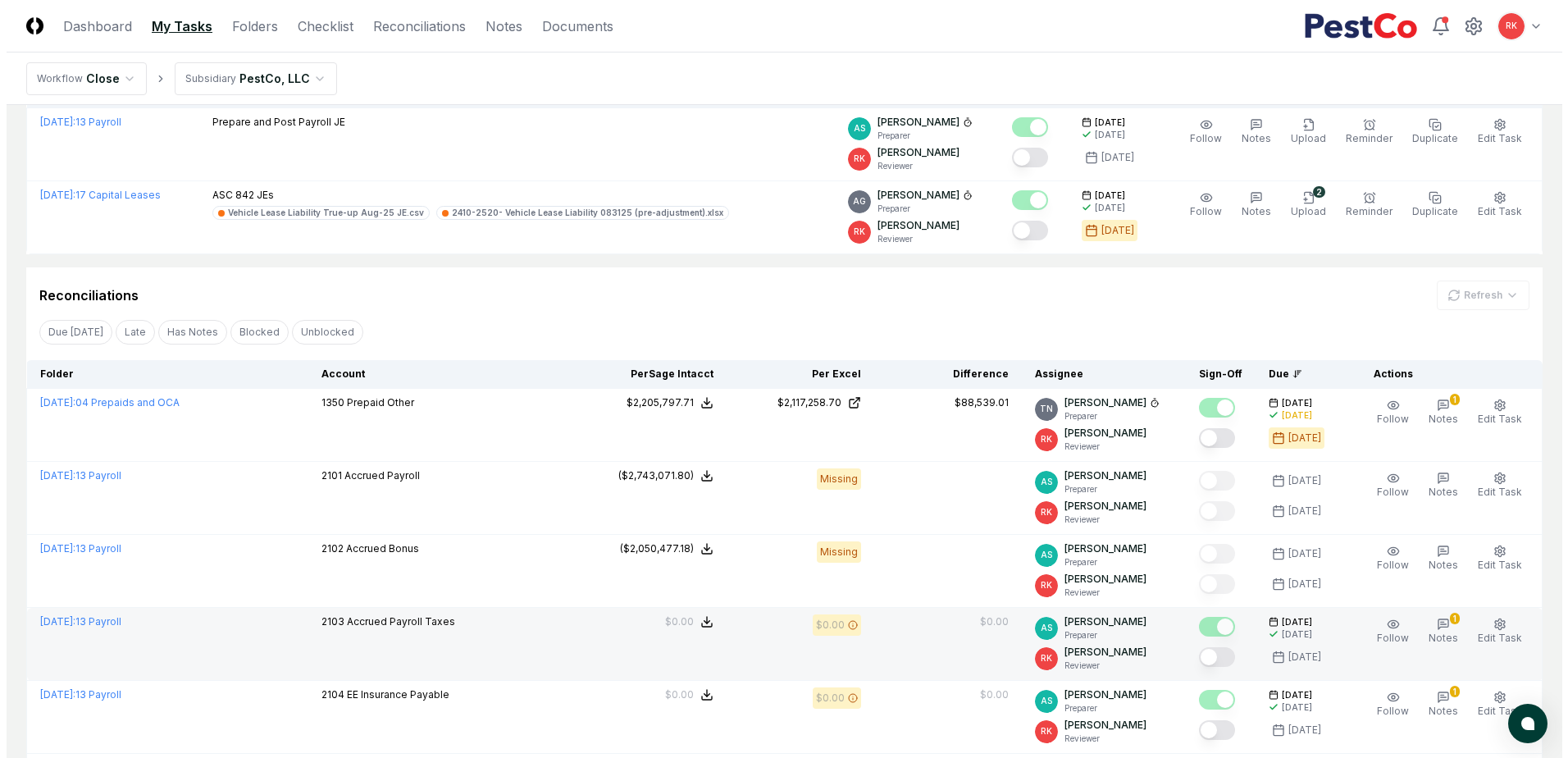
scroll to position [328, 0]
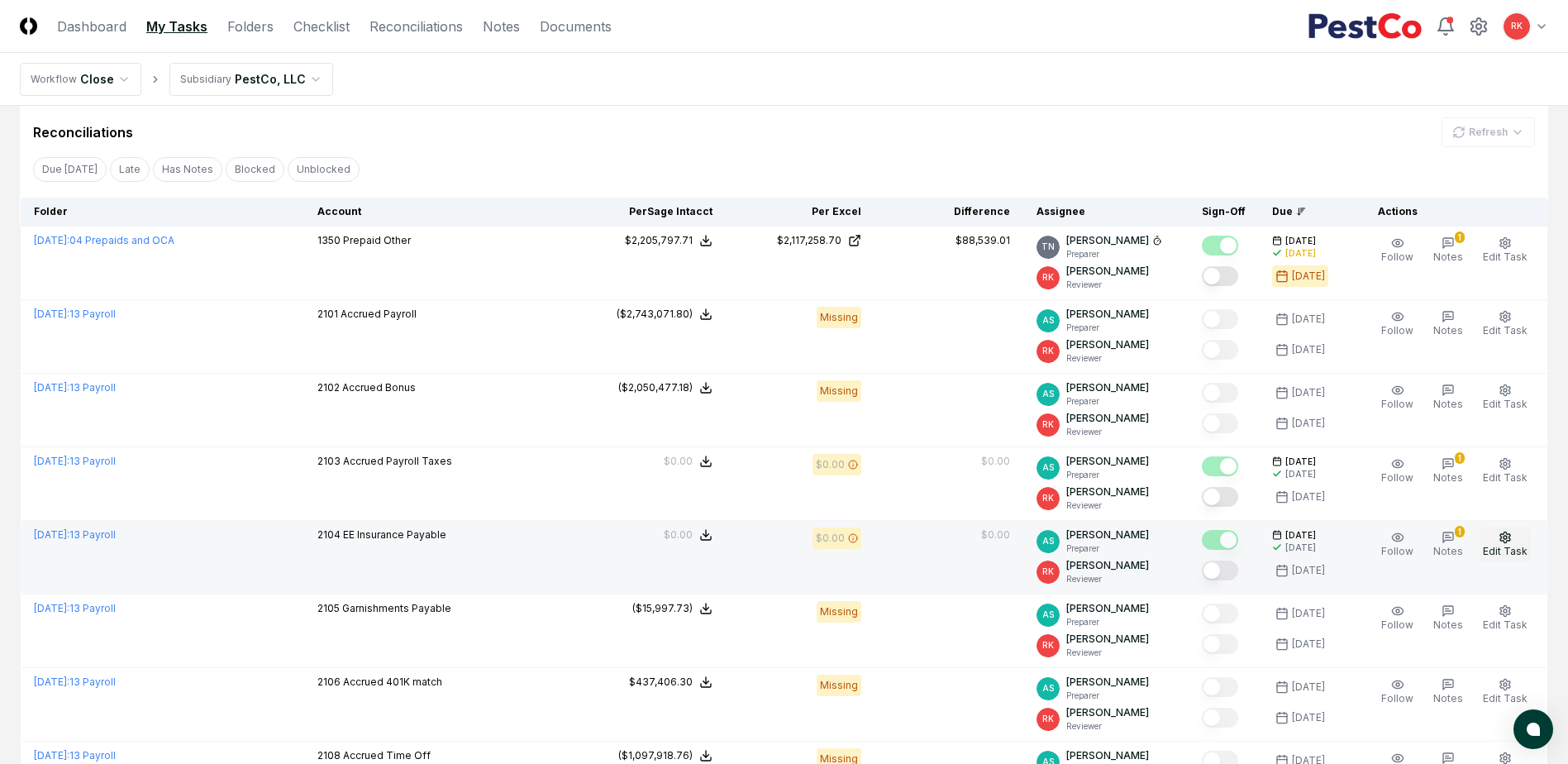
click at [1502, 549] on span "Edit Task" at bounding box center [1504, 551] width 45 height 12
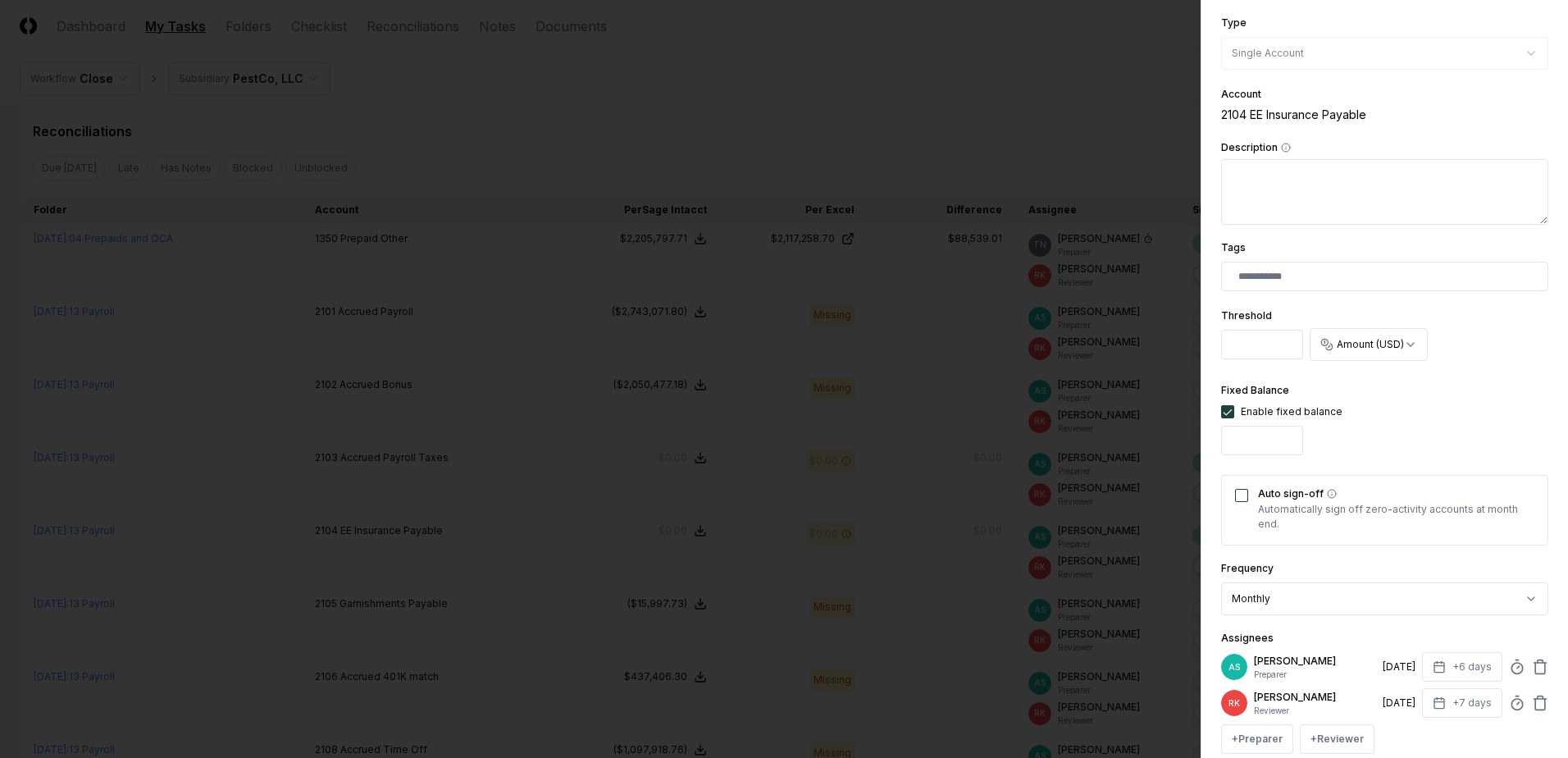
scroll to position [404, 0]
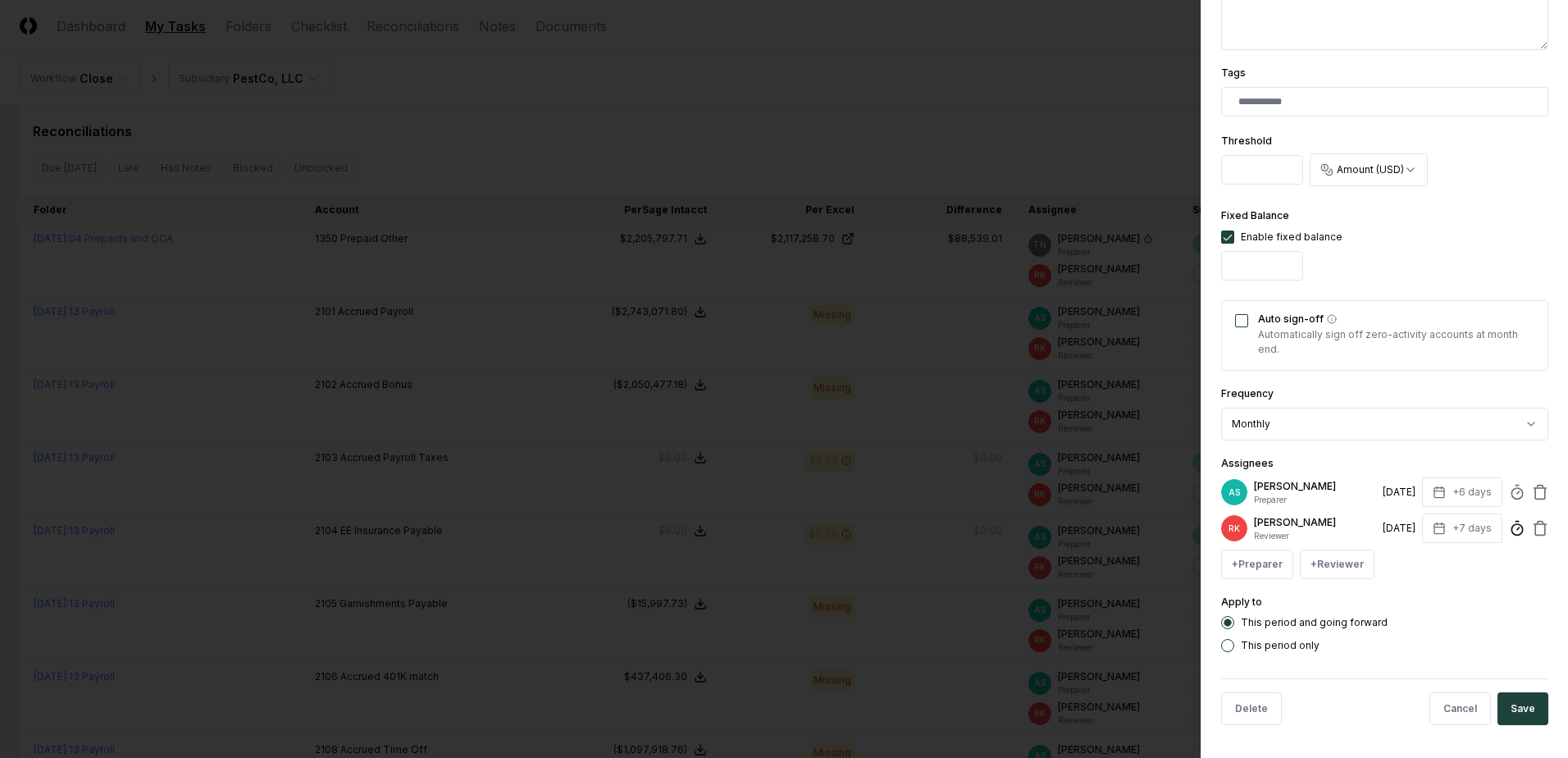
click at [1509, 527] on icon at bounding box center [1517, 527] width 17 height 17
type input "*****"
click at [1520, 707] on button "Save" at bounding box center [1522, 708] width 50 height 33
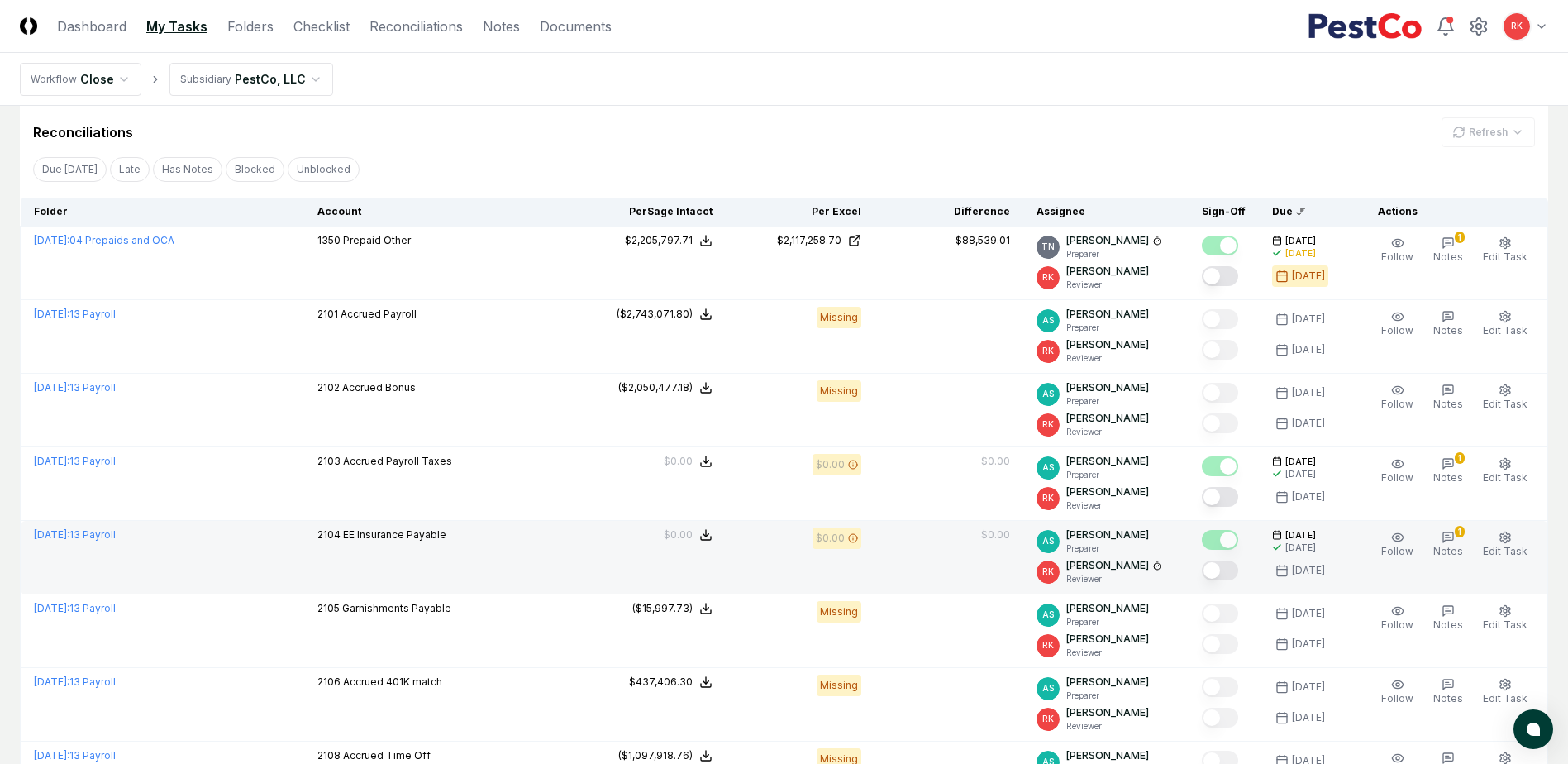
click at [1215, 571] on button "Mark complete" at bounding box center [1220, 571] width 36 height 20
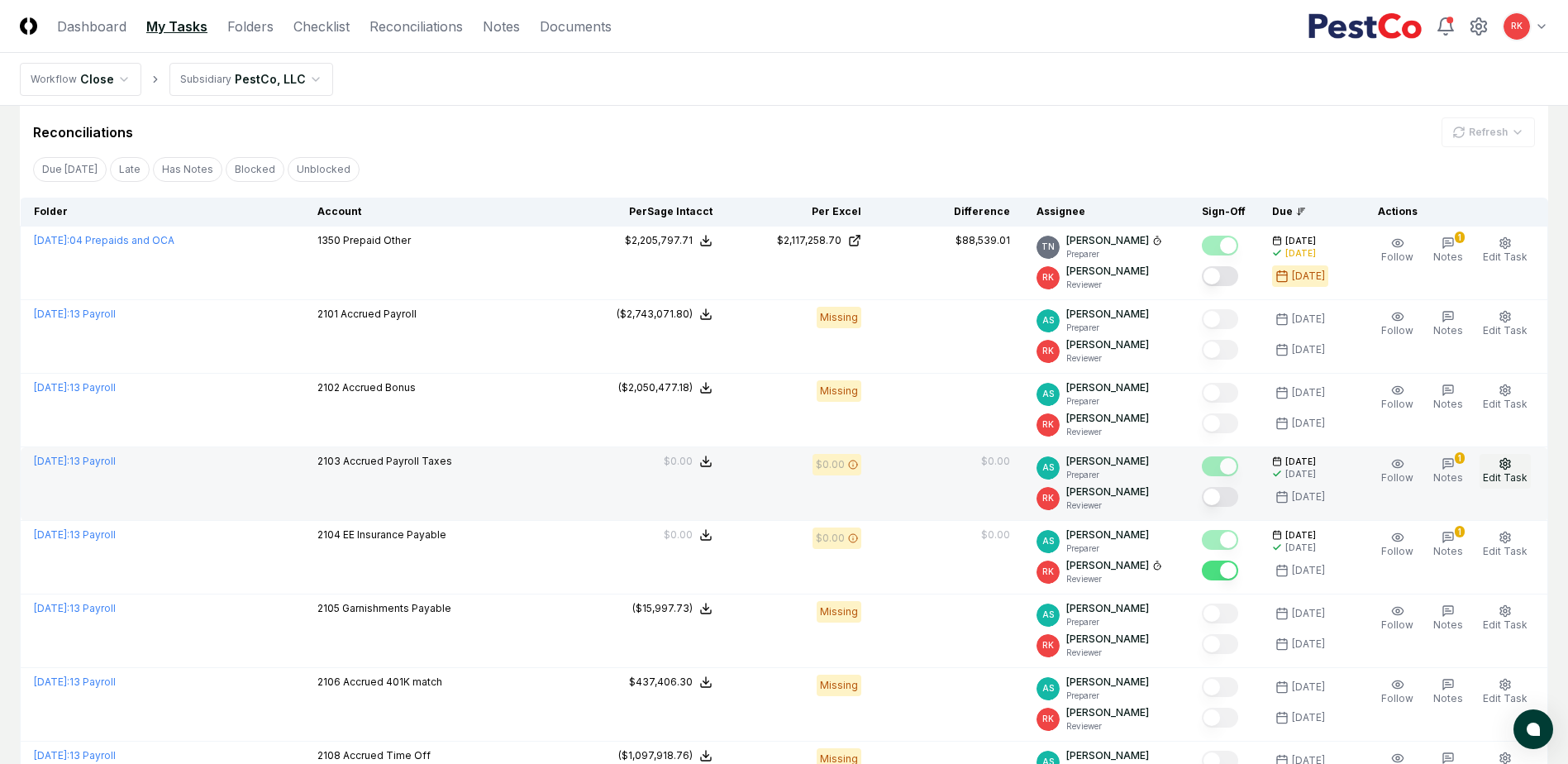
click at [1512, 478] on span "Edit Task" at bounding box center [1504, 477] width 45 height 12
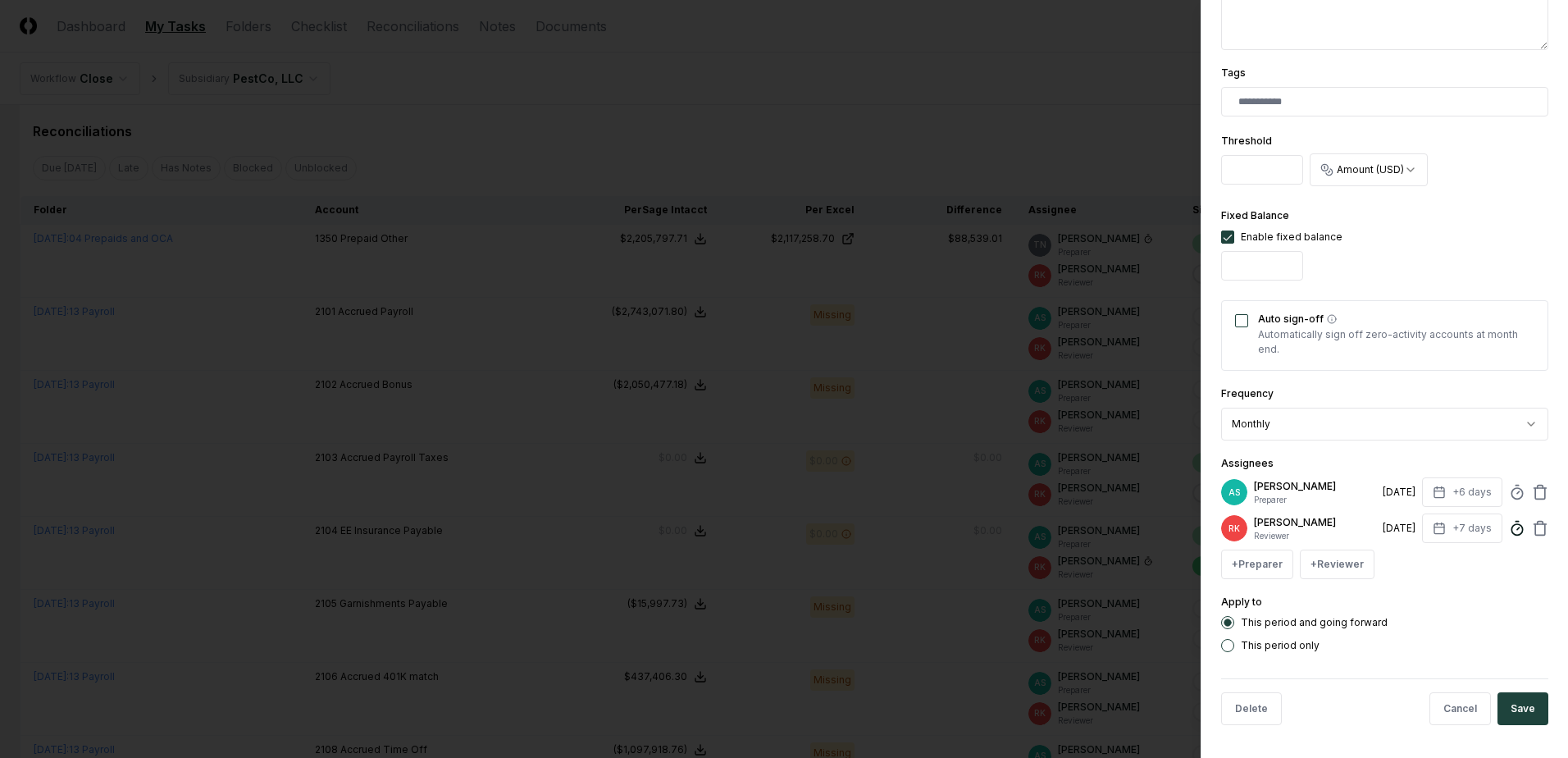
click at [1512, 533] on circle at bounding box center [1517, 528] width 11 height 11
type input "*****"
click at [1526, 576] on div "+ Preparer + Reviewer" at bounding box center [1385, 564] width 328 height 30
click at [1526, 724] on button "Save" at bounding box center [1522, 708] width 50 height 33
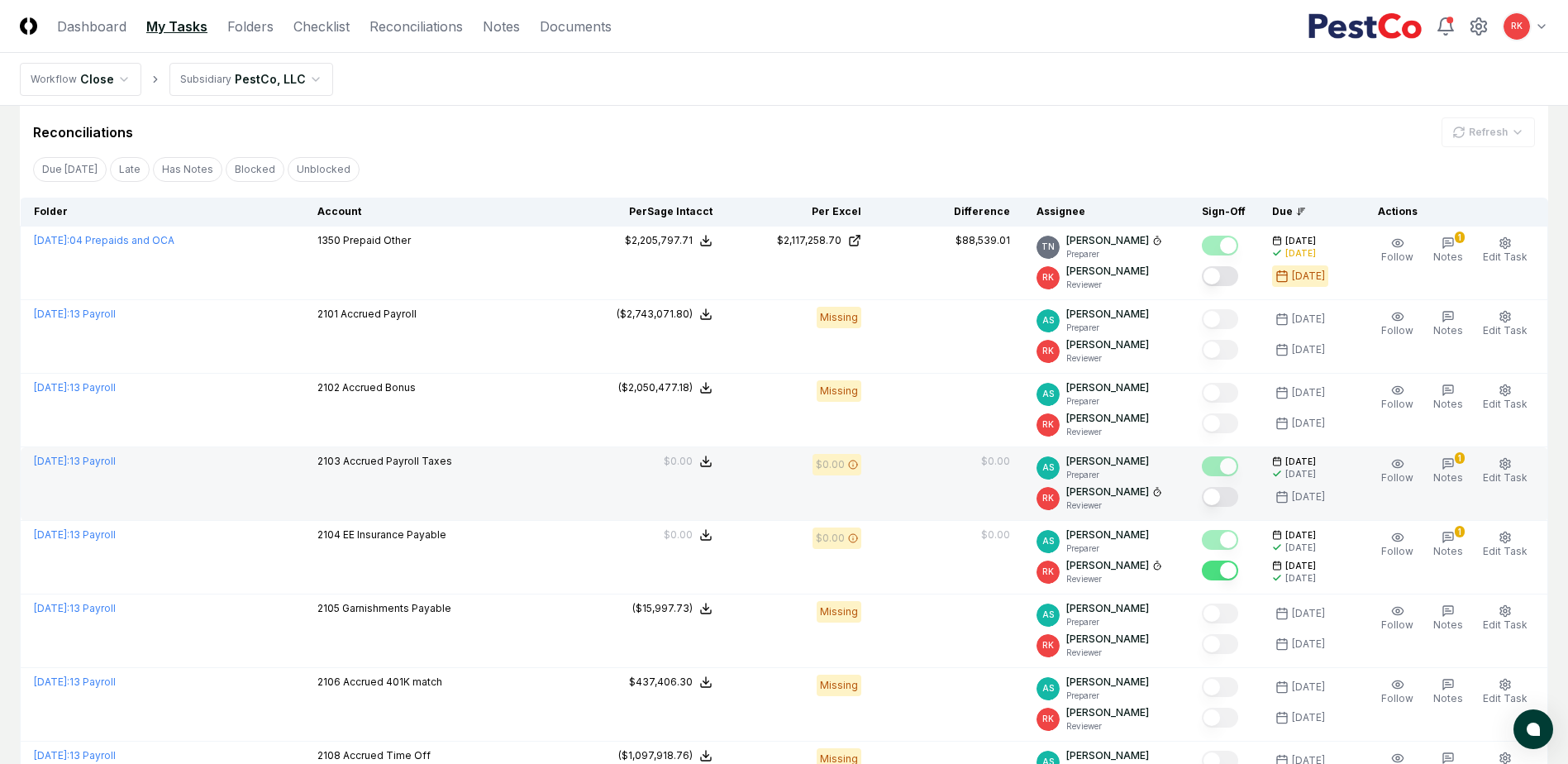
click at [1217, 500] on button "Mark complete" at bounding box center [1220, 497] width 36 height 20
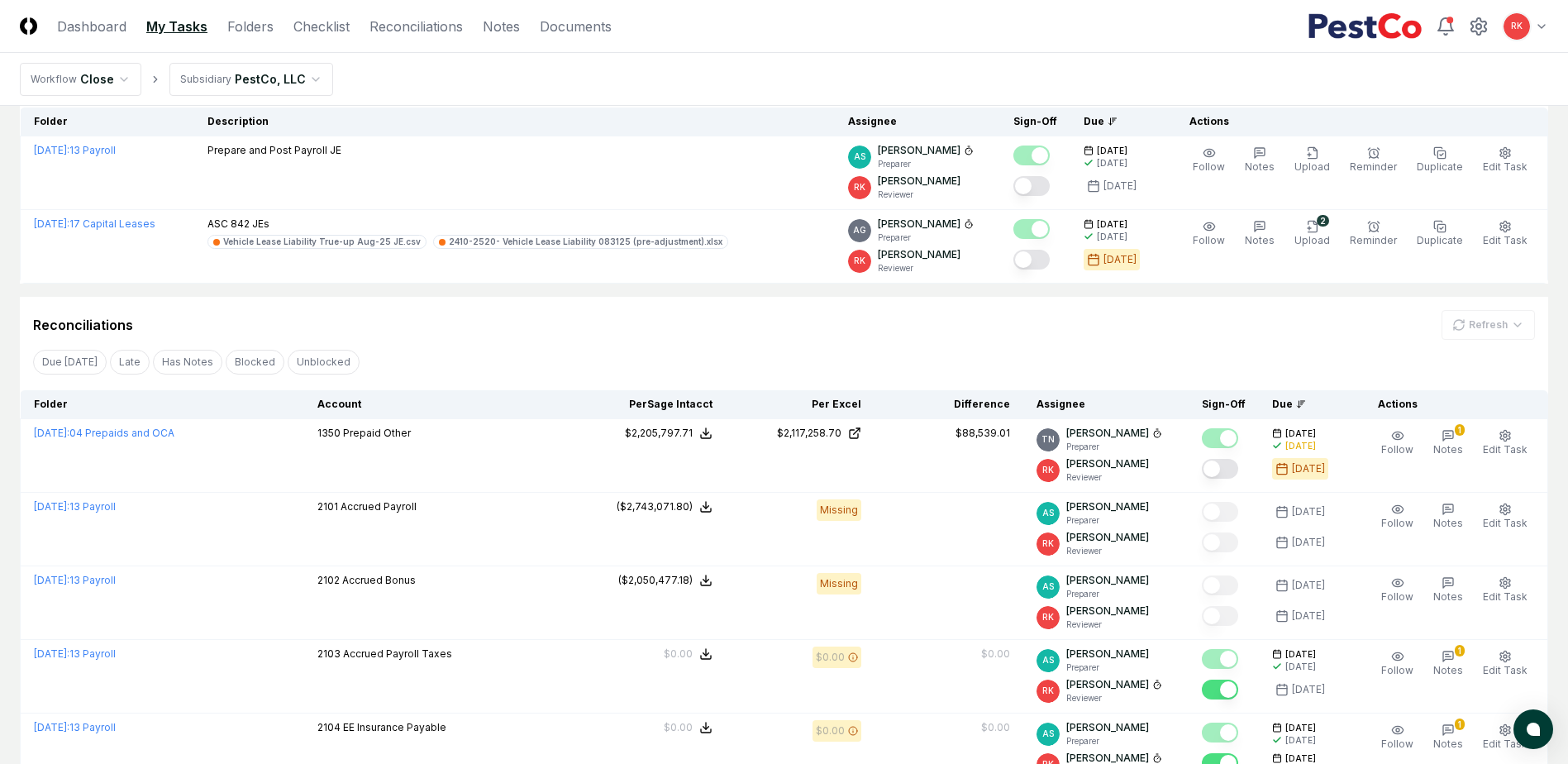
scroll to position [5, 0]
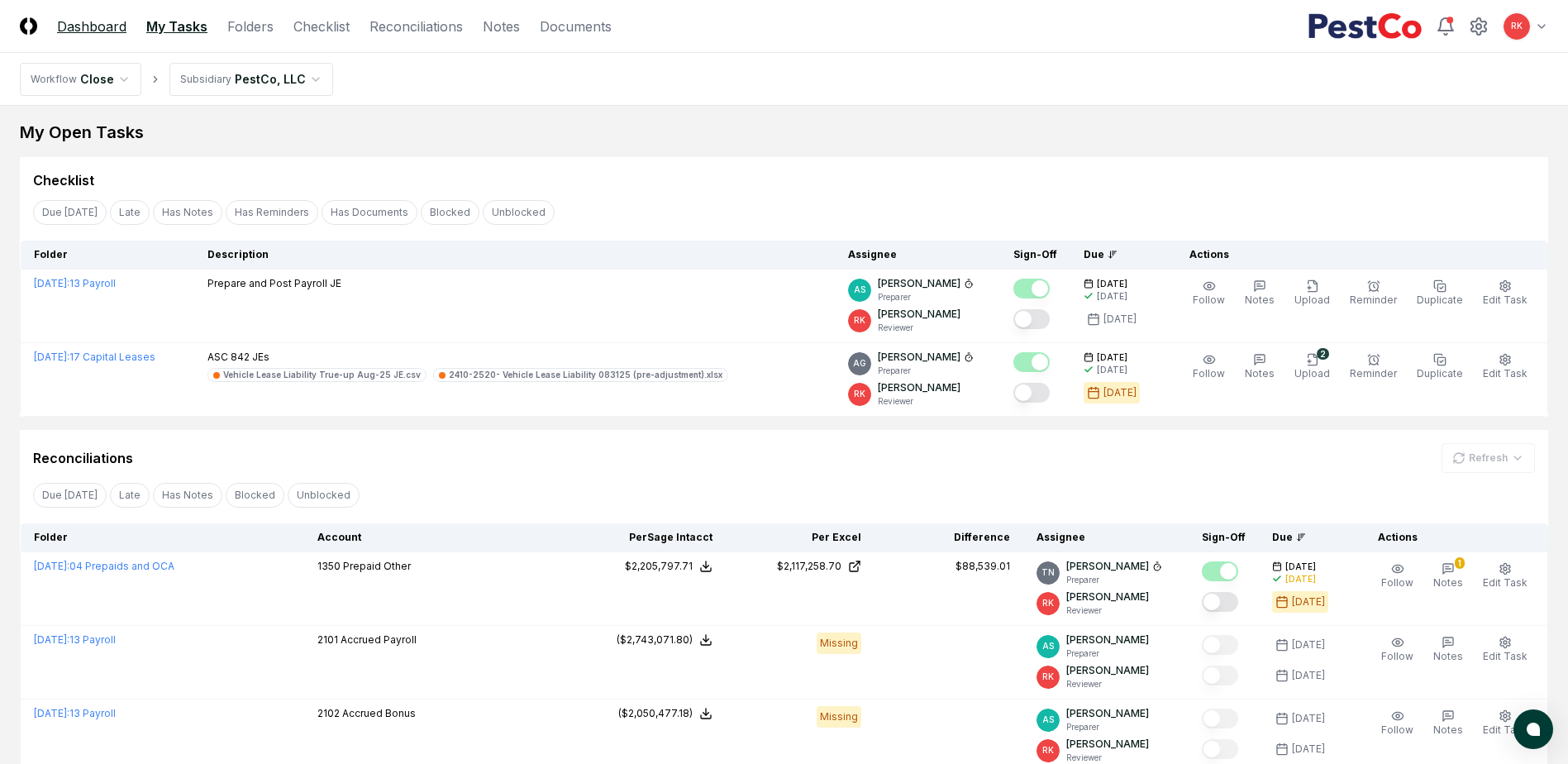
click at [95, 28] on link "Dashboard" at bounding box center [92, 27] width 70 height 20
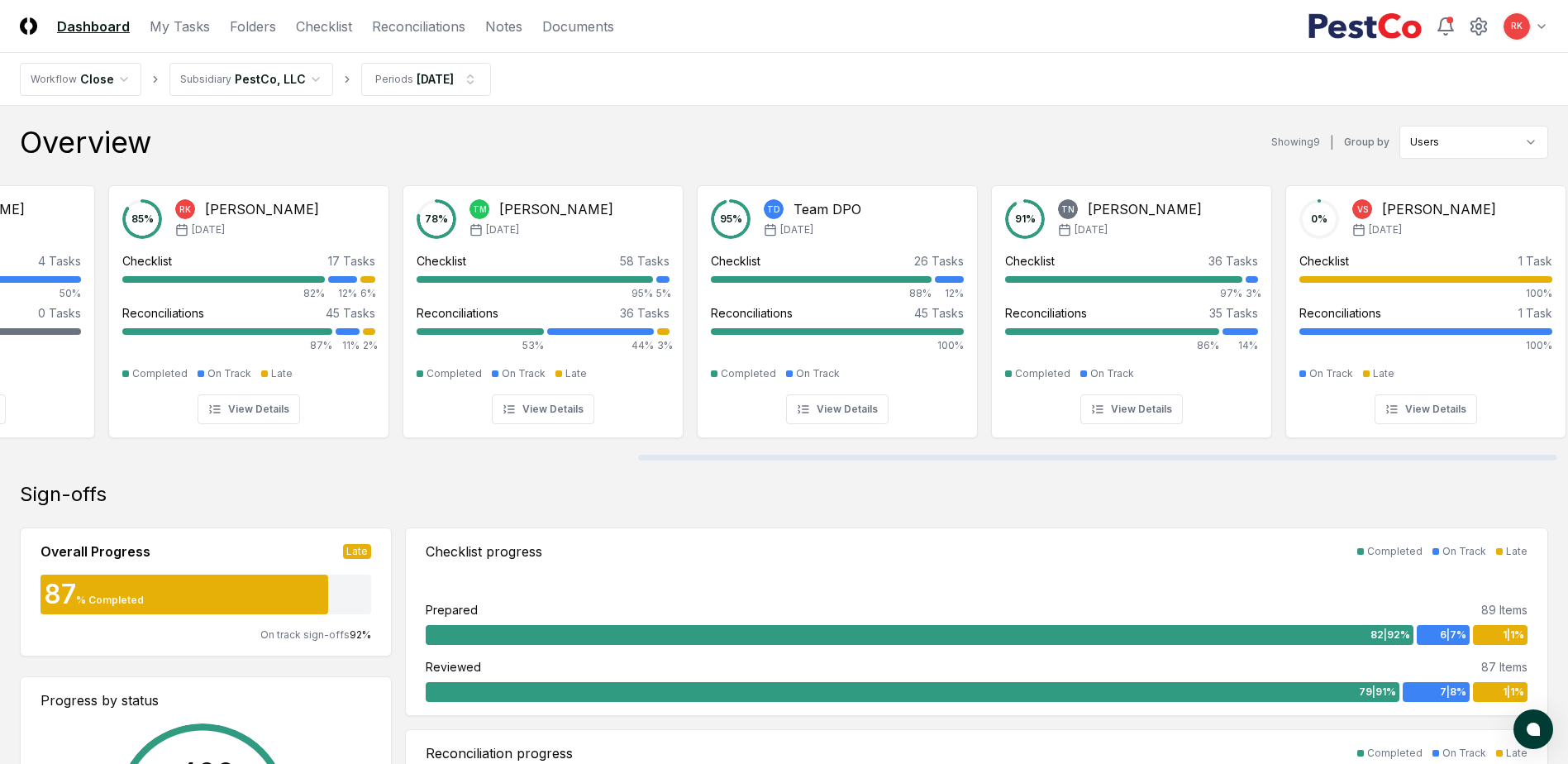
scroll to position [0, 1106]
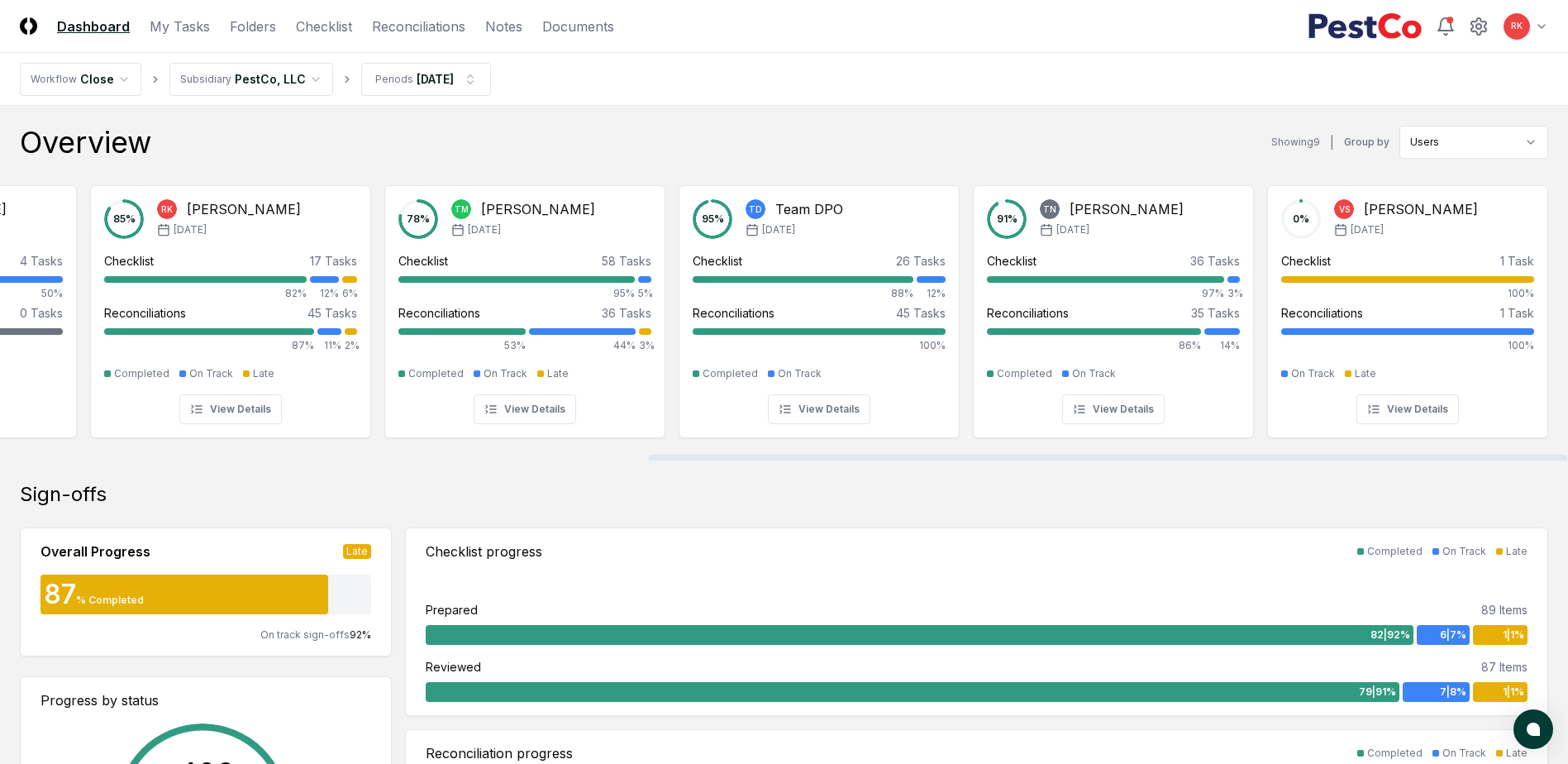
drag, startPoint x: 700, startPoint y: 460, endPoint x: 1438, endPoint y: 451, distance: 738.1
click at [1438, 455] on div at bounding box center [1107, 458] width 918 height 6
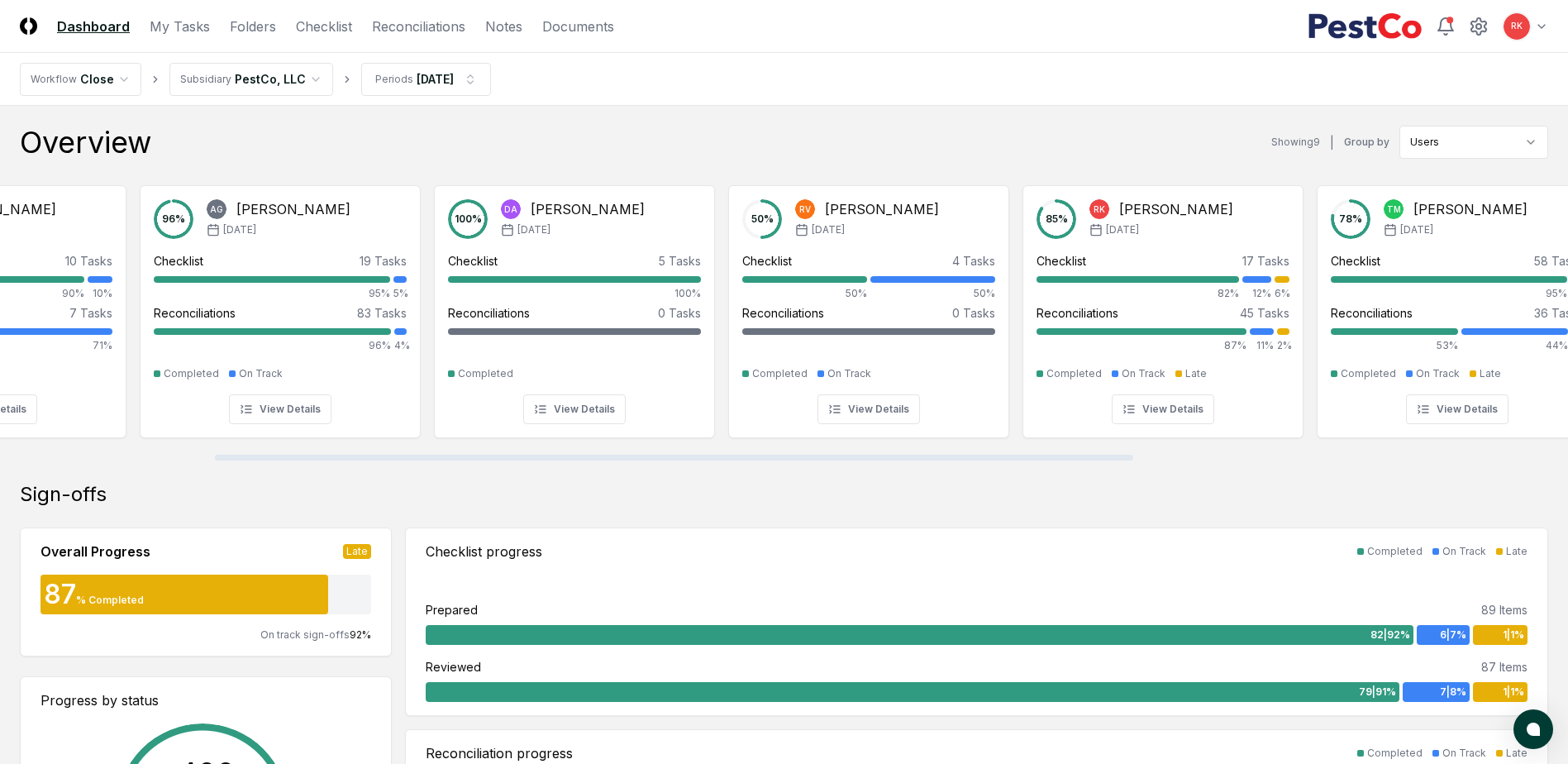
scroll to position [0, 0]
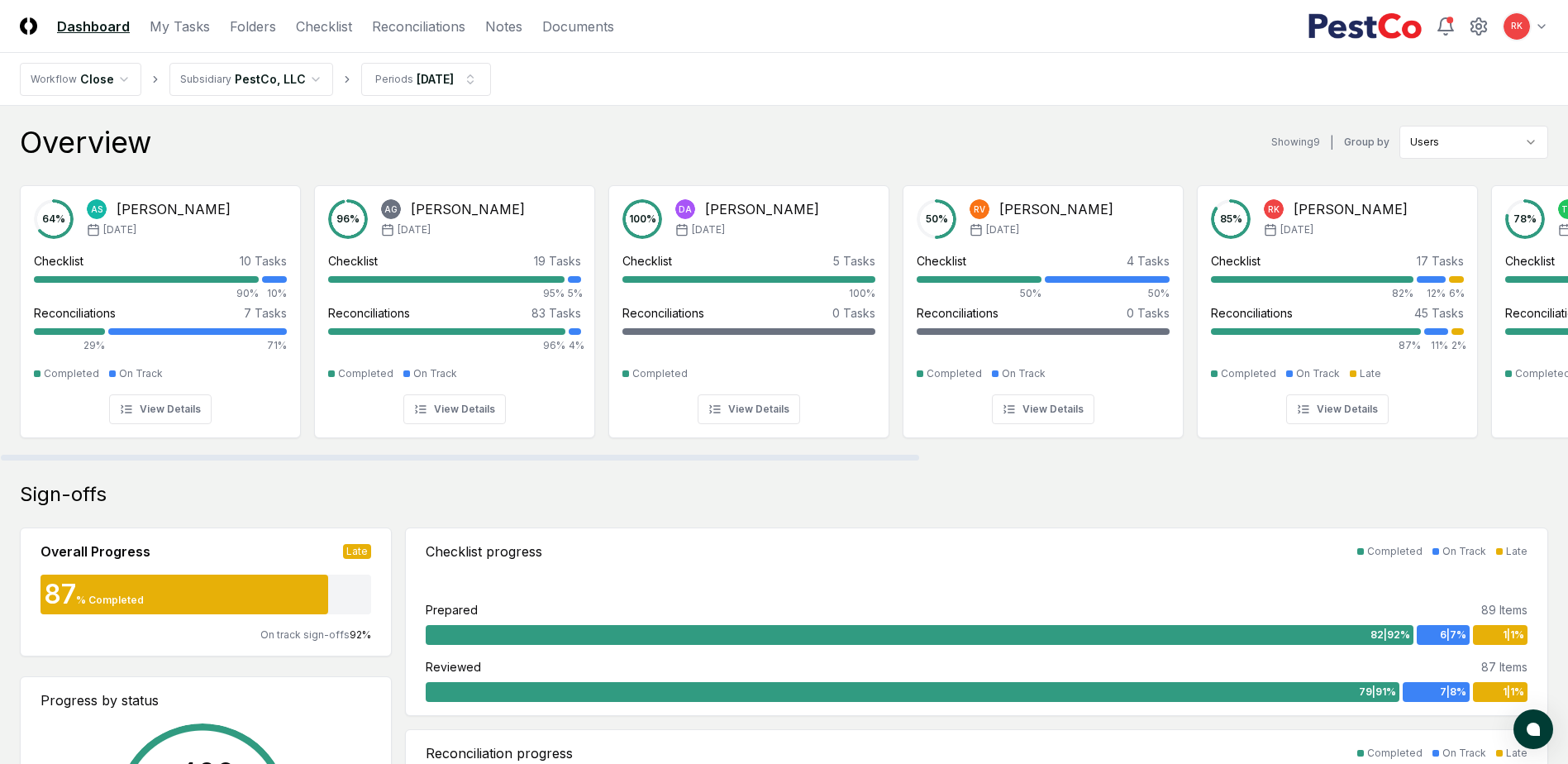
drag, startPoint x: 715, startPoint y: 454, endPoint x: 370, endPoint y: 436, distance: 345.5
click at [370, 453] on div at bounding box center [784, 457] width 1568 height 8
